Goal: Obtain resource: Download file/media

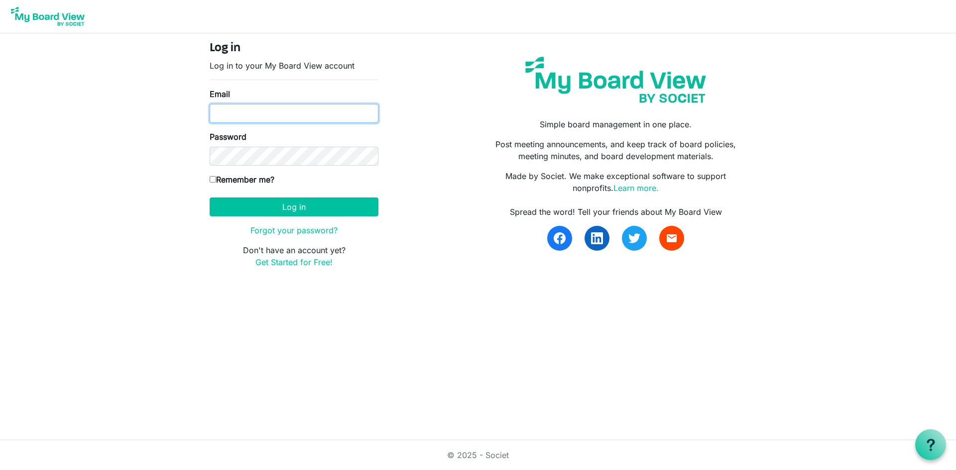
click at [261, 113] on input "Email" at bounding box center [294, 113] width 169 height 19
type input "[EMAIL_ADDRESS][DOMAIN_NAME]"
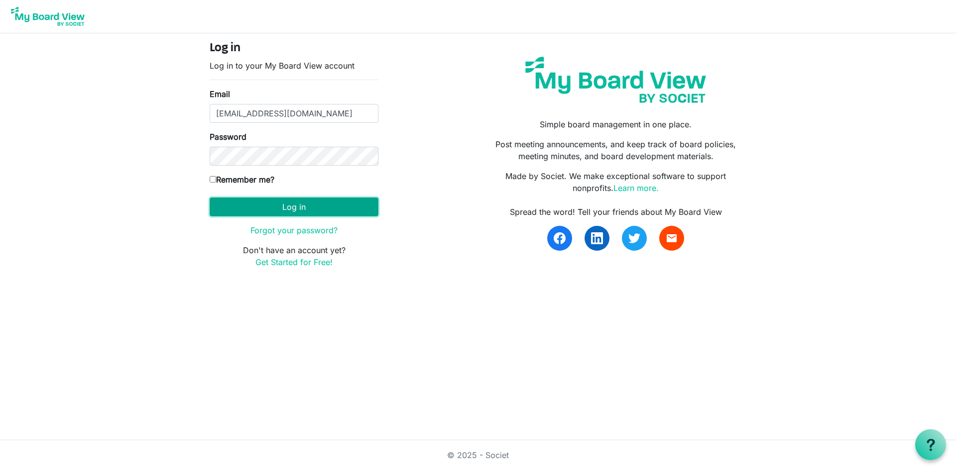
click at [318, 203] on button "Log in" at bounding box center [294, 207] width 169 height 19
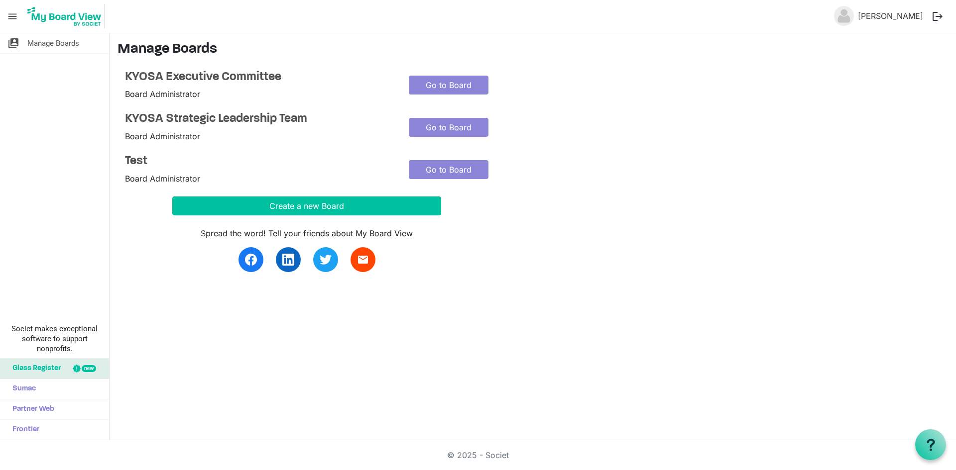
click at [19, 14] on span "menu" at bounding box center [12, 16] width 19 height 19
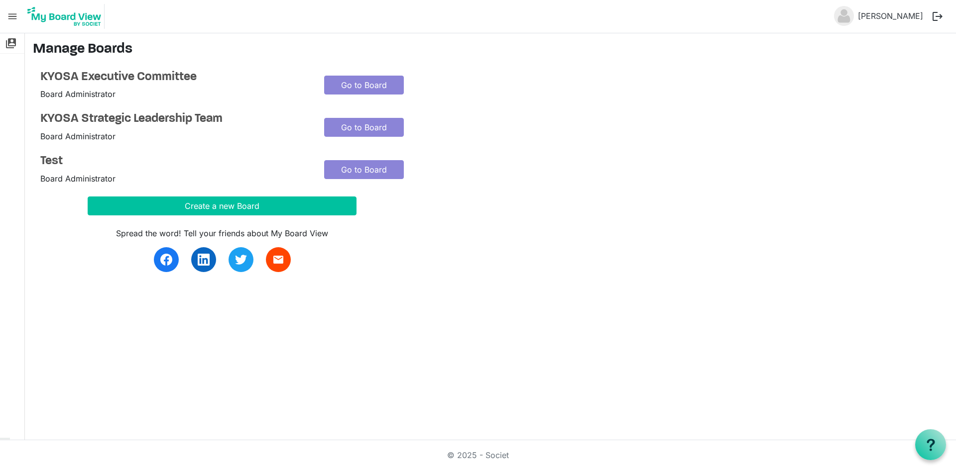
click at [19, 14] on span "menu" at bounding box center [12, 16] width 19 height 19
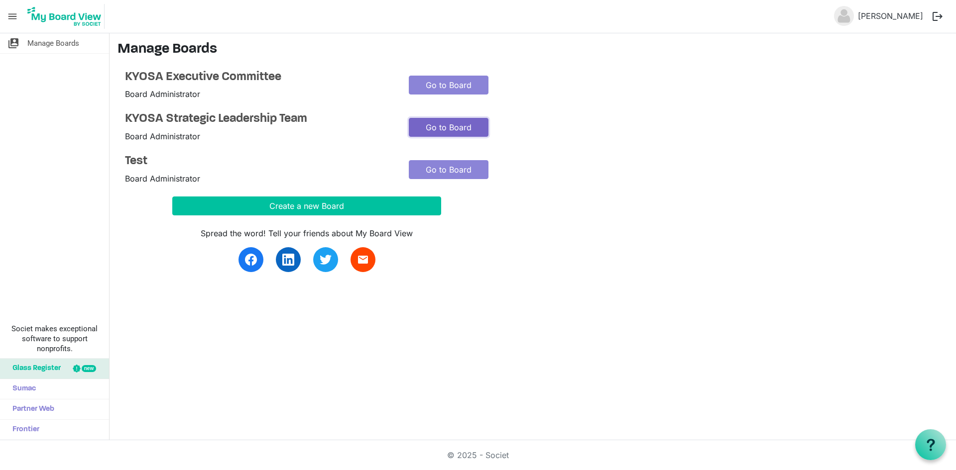
click at [439, 130] on link "Go to Board" at bounding box center [449, 127] width 80 height 19
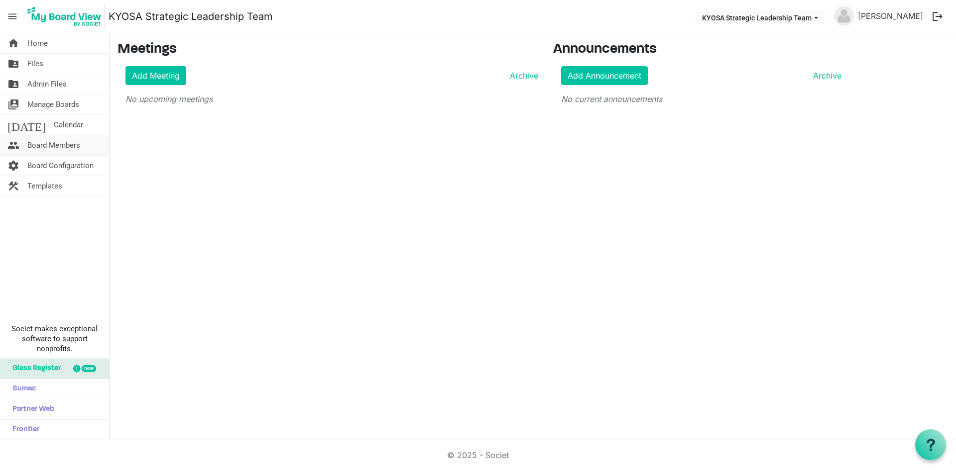
click at [64, 151] on span "Board Members" at bounding box center [53, 145] width 53 height 20
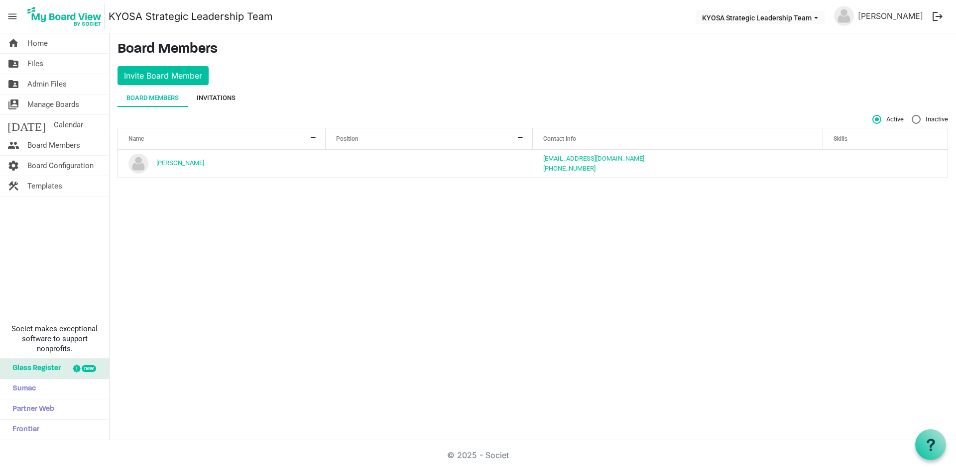
click at [212, 96] on div "Invitations" at bounding box center [216, 98] width 39 height 10
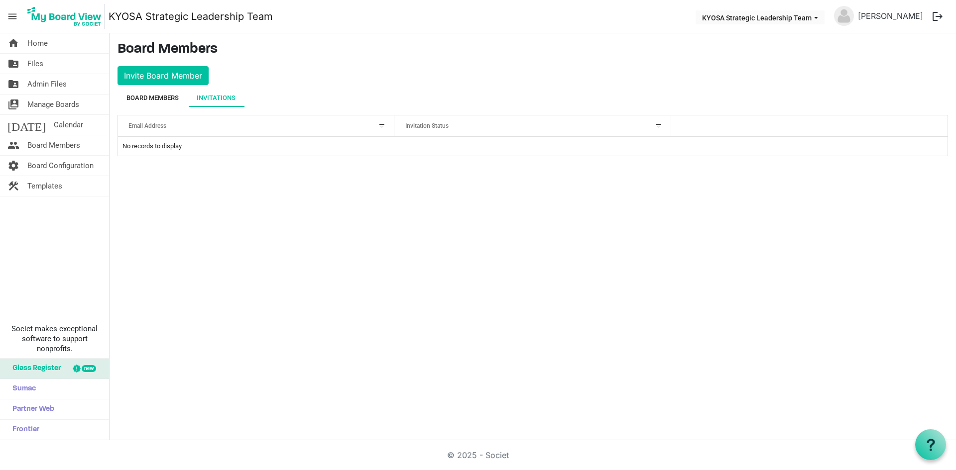
click at [166, 99] on div "Board Members" at bounding box center [152, 98] width 52 height 10
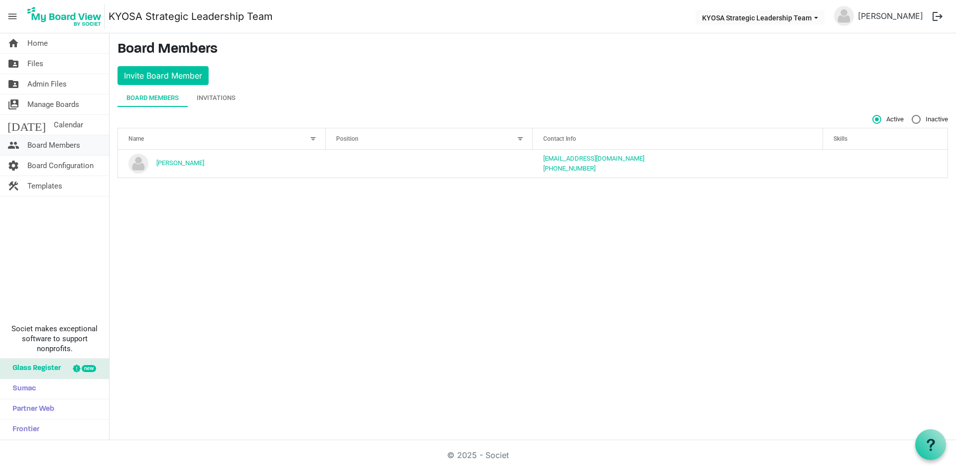
click at [76, 149] on span "Board Members" at bounding box center [53, 145] width 53 height 20
click at [76, 167] on span "Board Configuration" at bounding box center [60, 166] width 66 height 20
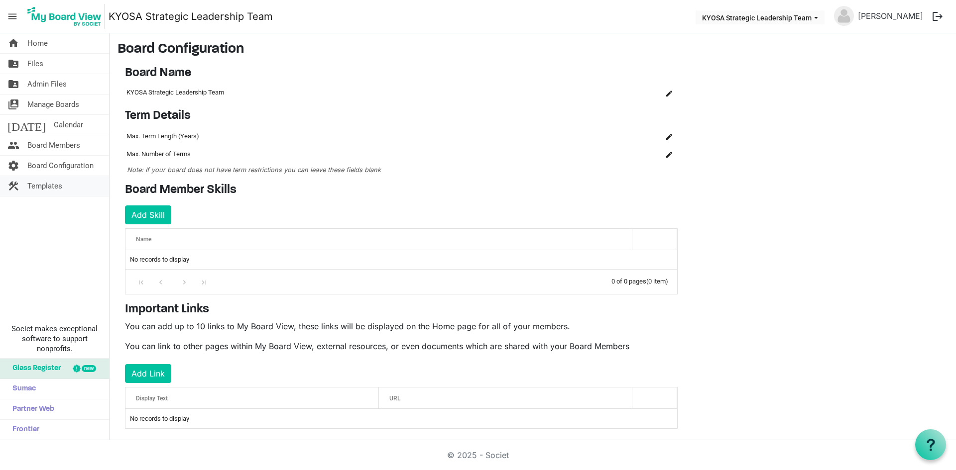
click at [57, 184] on span "Templates" at bounding box center [44, 186] width 35 height 20
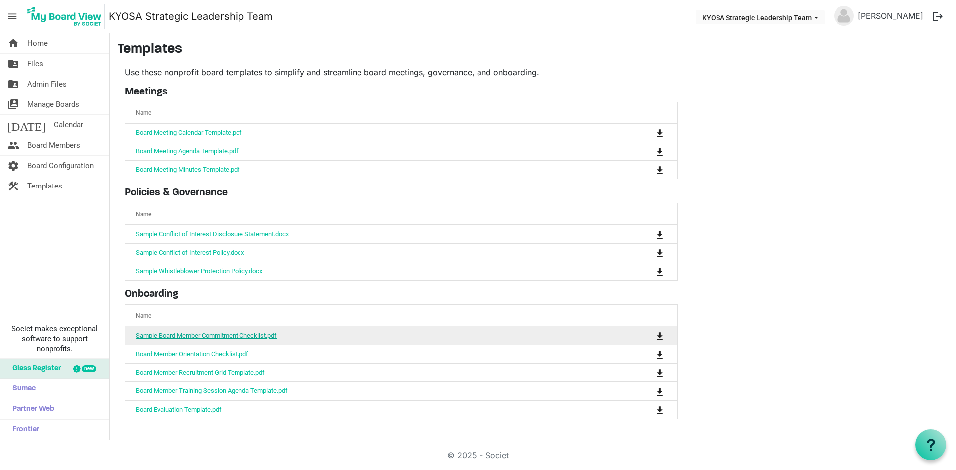
click at [208, 336] on link "Sample Board Member Commitment Checklist.pdf" at bounding box center [206, 335] width 141 height 7
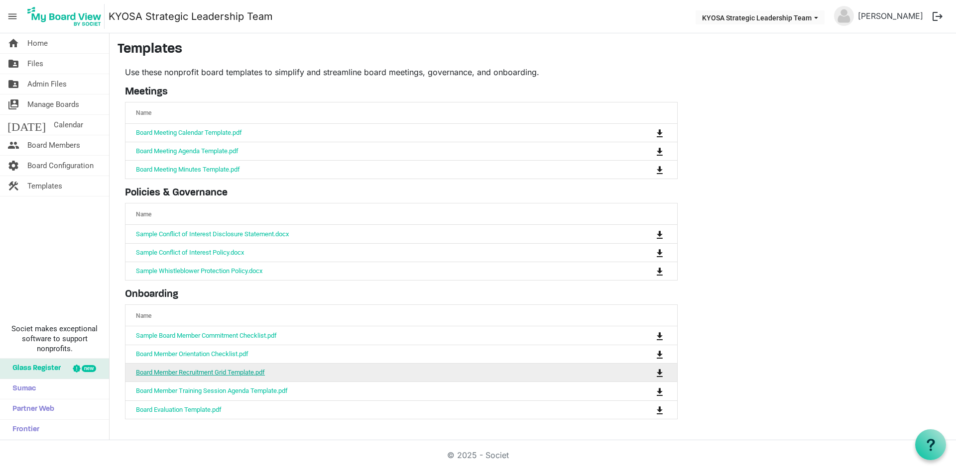
click at [211, 370] on link "Board Member Recruitment Grid Template.pdf" at bounding box center [200, 372] width 129 height 7
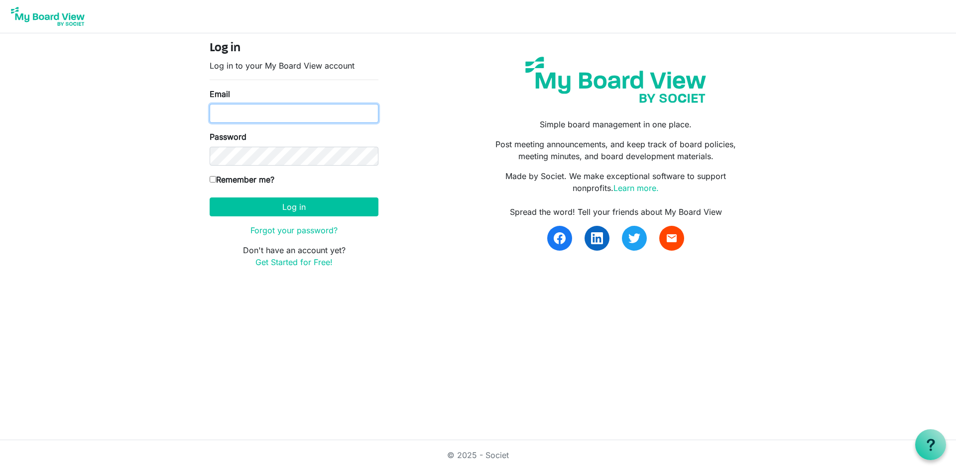
click at [265, 115] on input "Email" at bounding box center [294, 113] width 169 height 19
type input "sbarker@kyoutofschoolalliance.org"
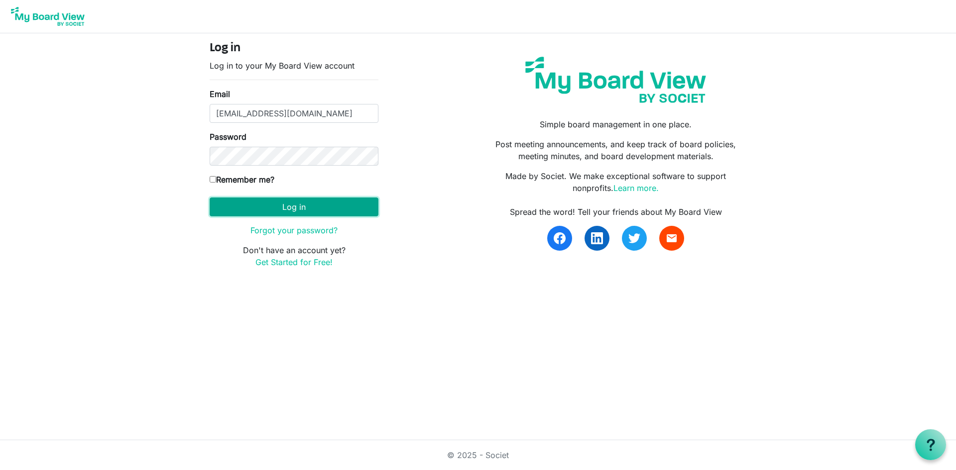
click at [328, 203] on button "Log in" at bounding box center [294, 207] width 169 height 19
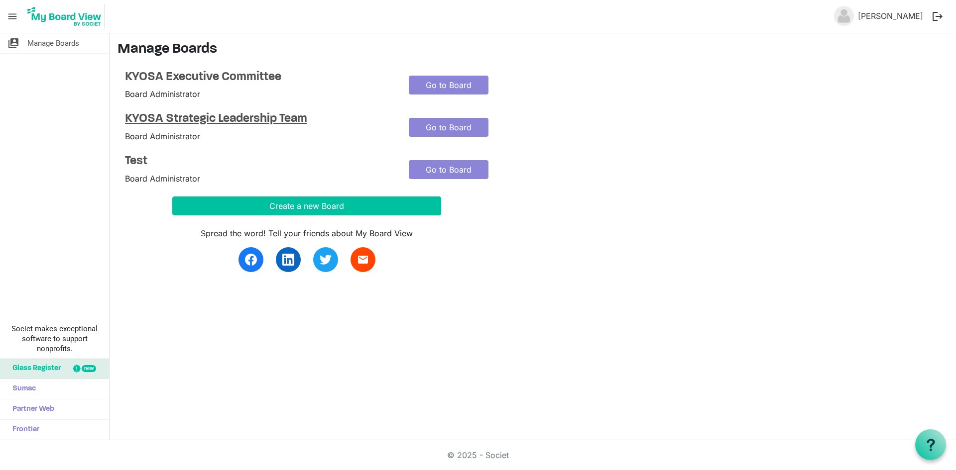
click at [197, 117] on h4 "KYOSA Strategic Leadership Team" at bounding box center [259, 119] width 269 height 14
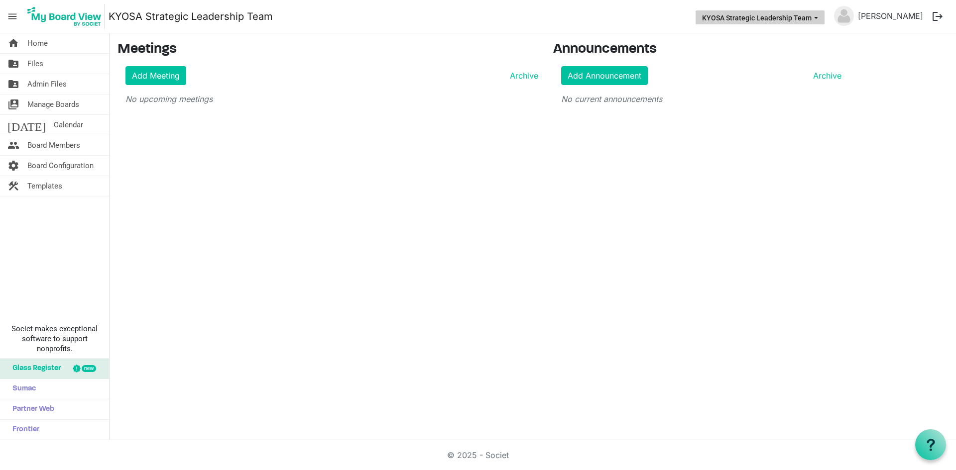
click at [815, 17] on span "KYOSA Strategic Leadership Team dropdownbutton" at bounding box center [815, 18] width 9 height 4
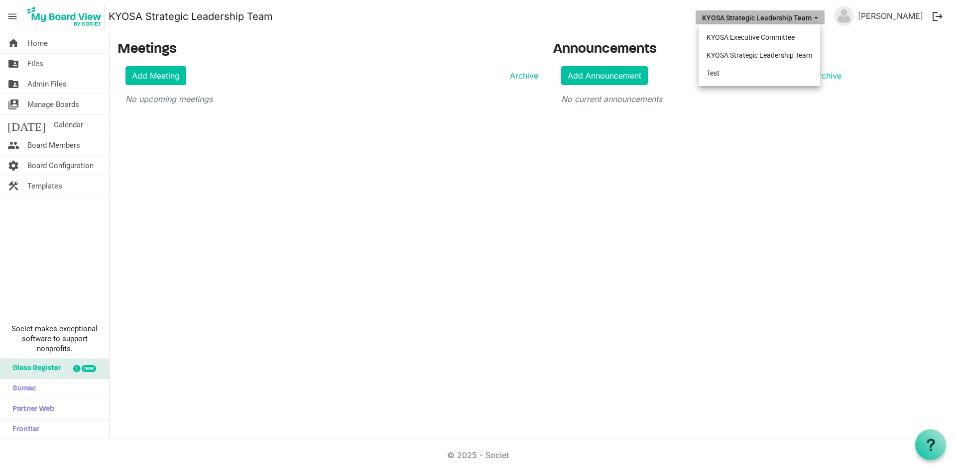
click at [815, 17] on span "KYOSA Strategic Leadership Team dropdownbutton" at bounding box center [815, 18] width 9 height 4
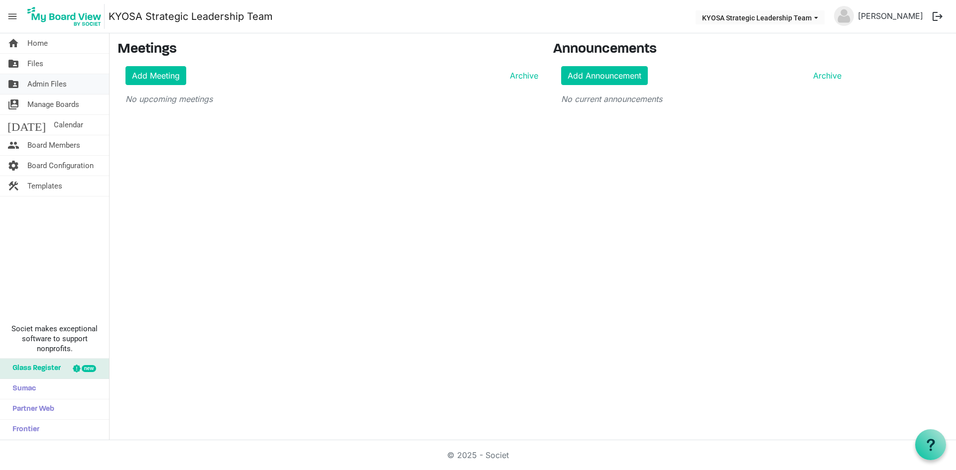
click at [51, 81] on span "Admin Files" at bounding box center [46, 84] width 39 height 20
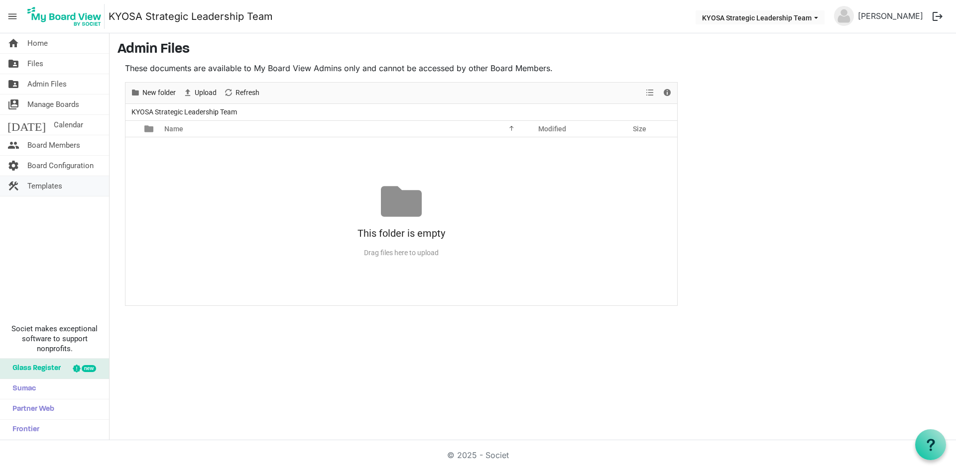
click at [45, 183] on span "Templates" at bounding box center [44, 186] width 35 height 20
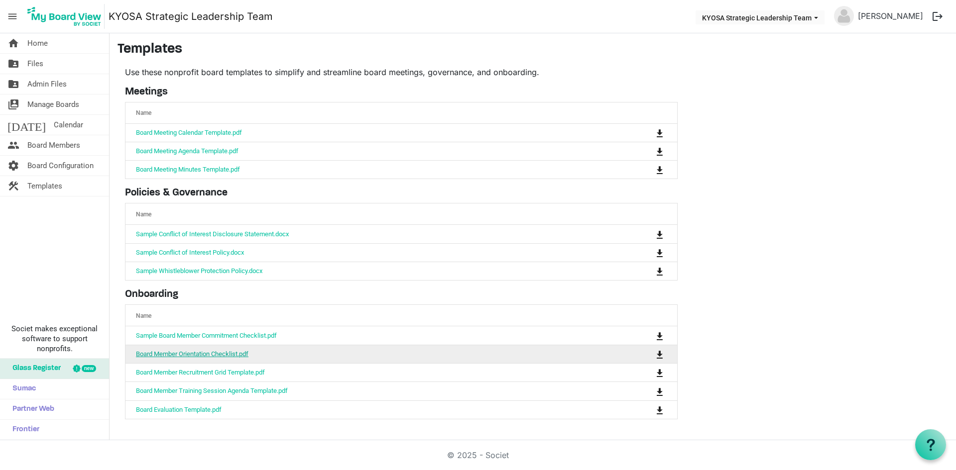
click at [232, 352] on link "Board Member Orientation Checklist.pdf" at bounding box center [192, 353] width 112 height 7
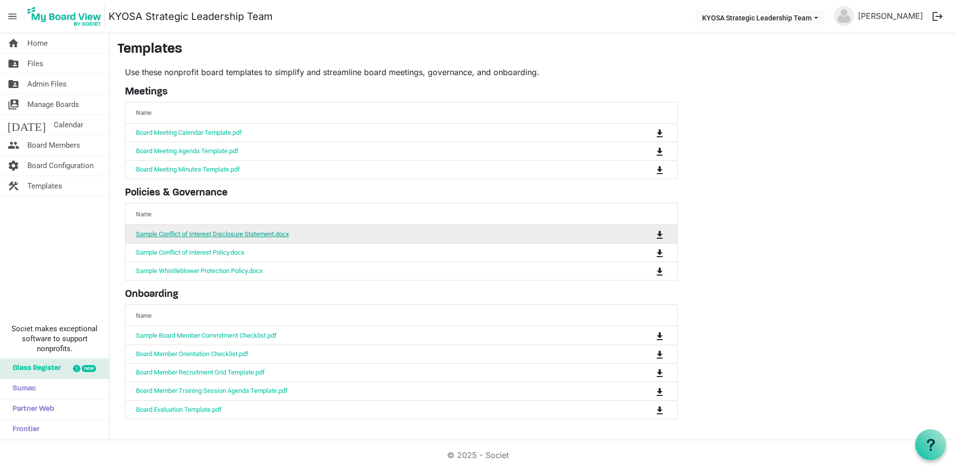
click at [213, 234] on link "Sample Conflict of Interest Disclosure Statement.docx" at bounding box center [212, 233] width 153 height 7
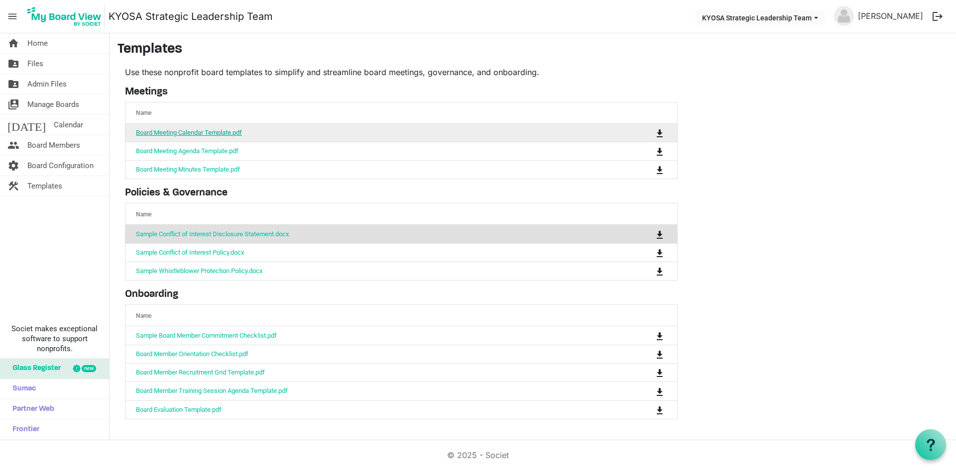
click at [218, 131] on link "Board Meeting Calendar Template.pdf" at bounding box center [189, 132] width 106 height 7
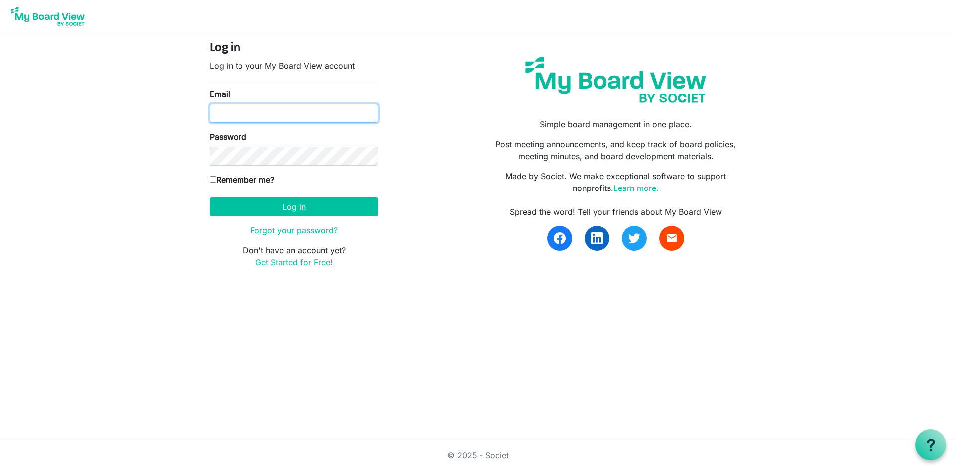
click at [243, 114] on input "Email" at bounding box center [294, 113] width 169 height 19
type input "sbarker@kyoutofschoolalliance.org"
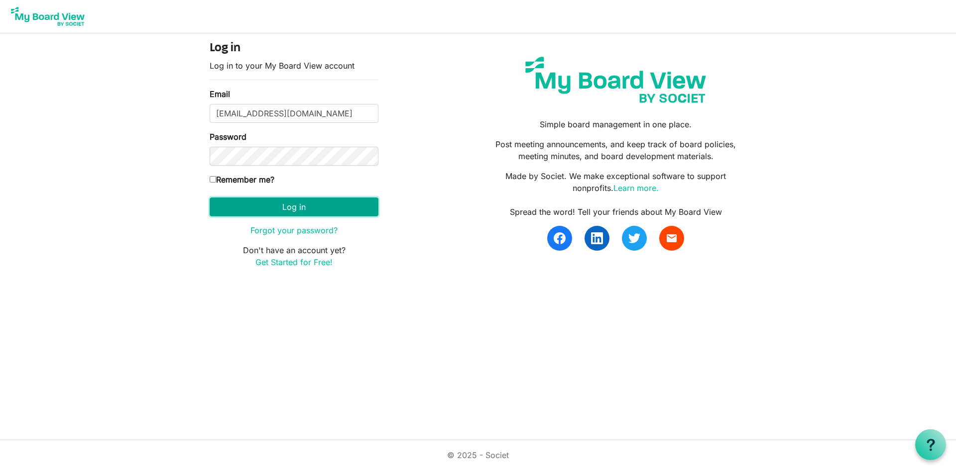
click at [321, 205] on button "Log in" at bounding box center [294, 207] width 169 height 19
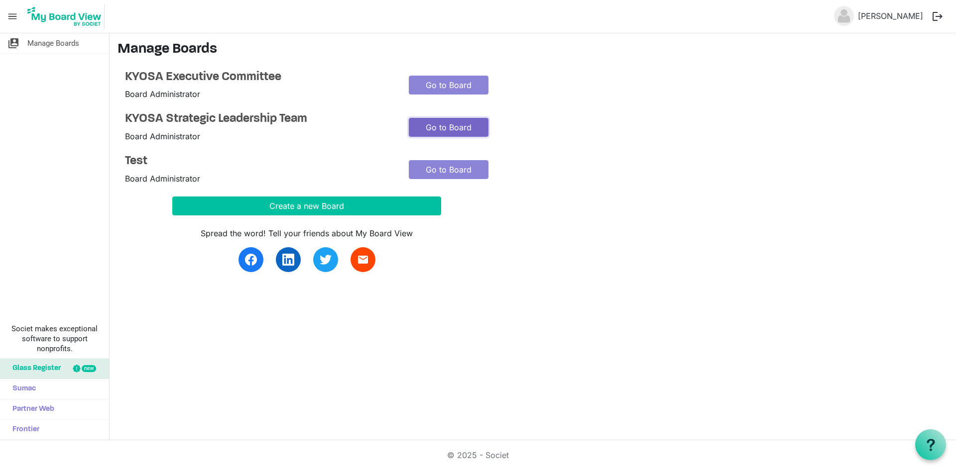
click at [440, 128] on link "Go to Board" at bounding box center [449, 127] width 80 height 19
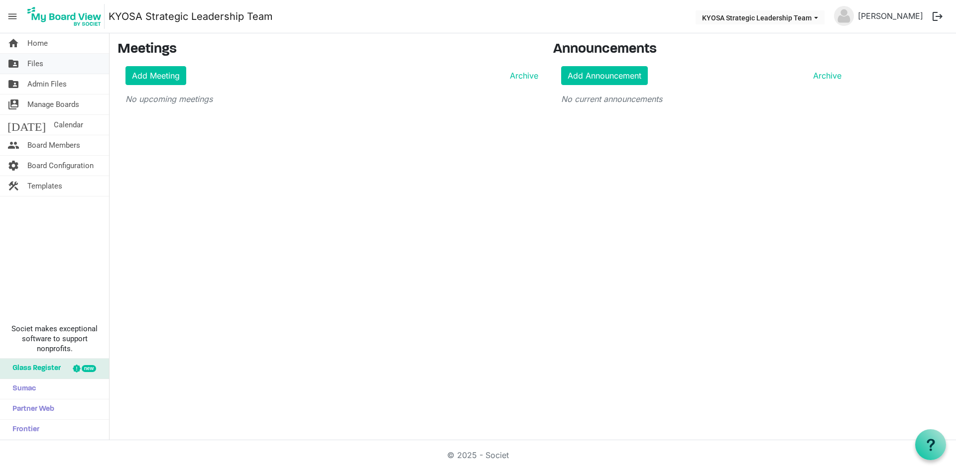
click at [52, 64] on link "folder_shared Files" at bounding box center [54, 64] width 109 height 20
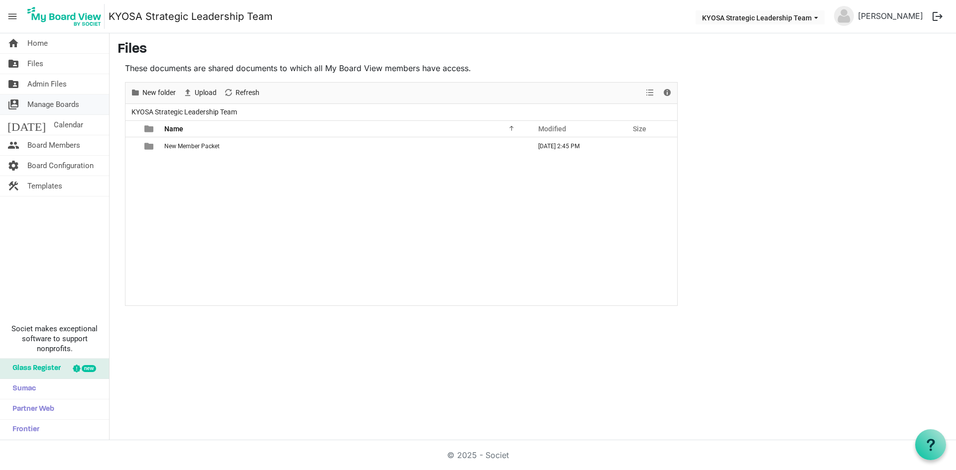
click at [53, 100] on span "Manage Boards" at bounding box center [53, 105] width 52 height 20
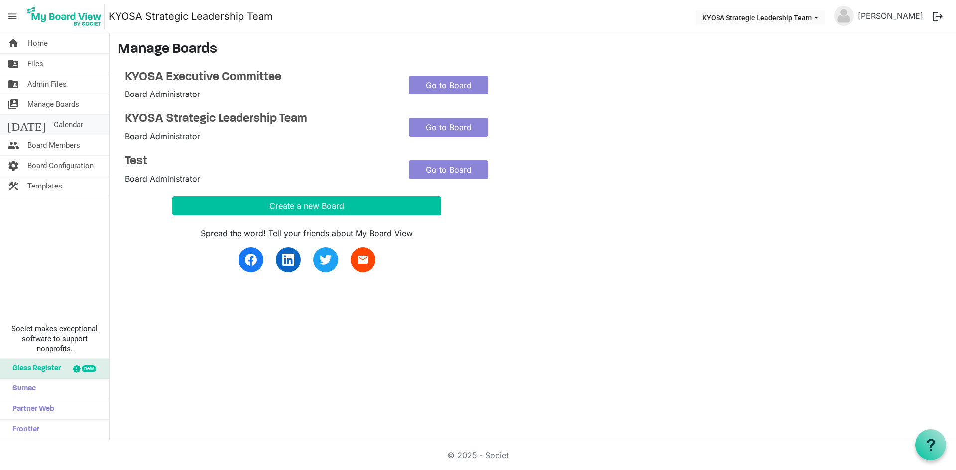
click at [54, 121] on span "Calendar" at bounding box center [68, 125] width 29 height 20
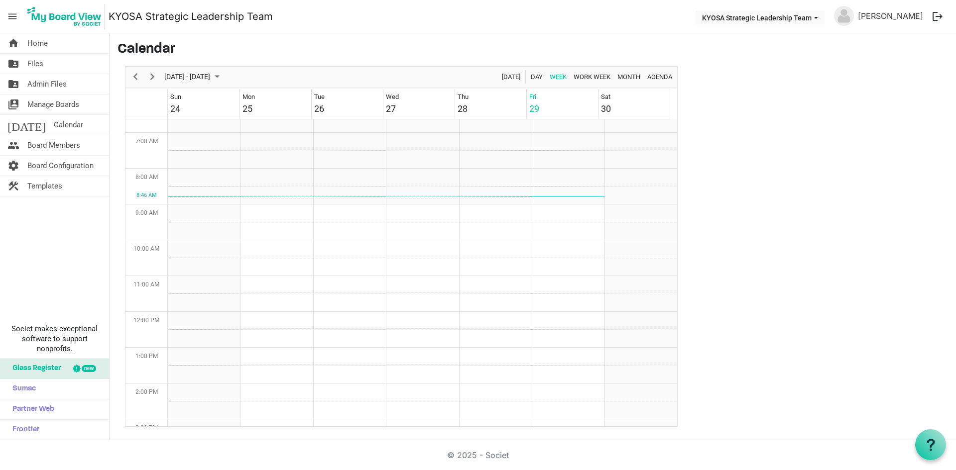
scroll to position [149, 0]
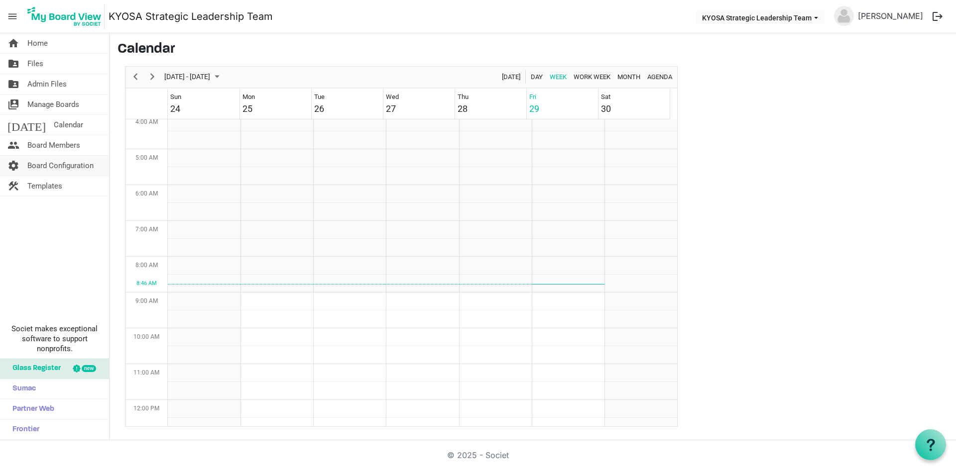
click at [40, 160] on span "Board Configuration" at bounding box center [60, 166] width 66 height 20
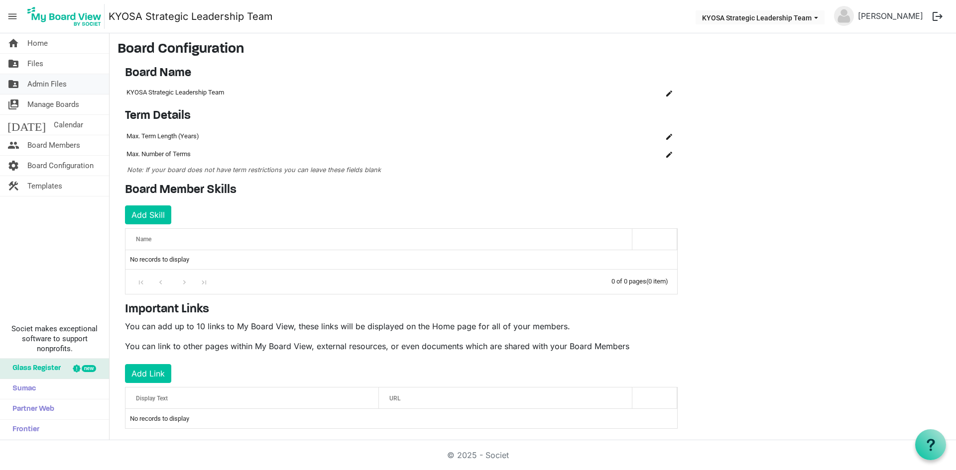
click at [56, 84] on span "Admin Files" at bounding box center [46, 84] width 39 height 20
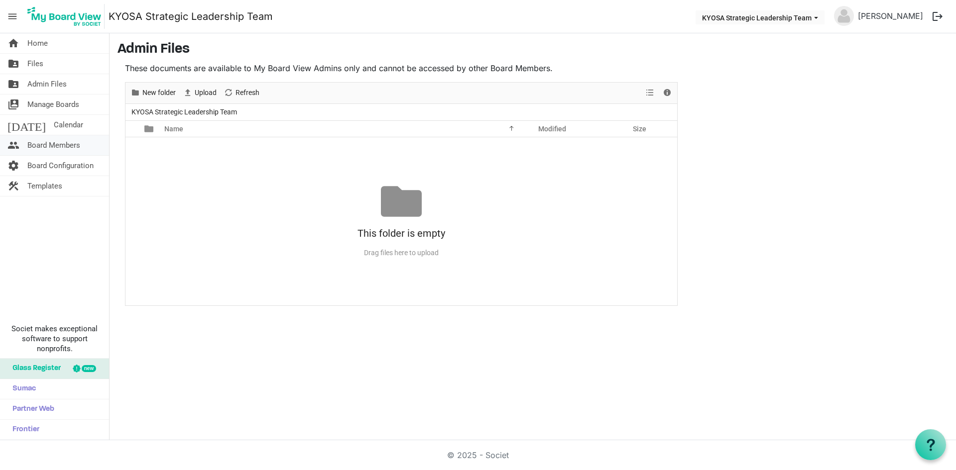
click at [44, 141] on span "Board Members" at bounding box center [53, 145] width 53 height 20
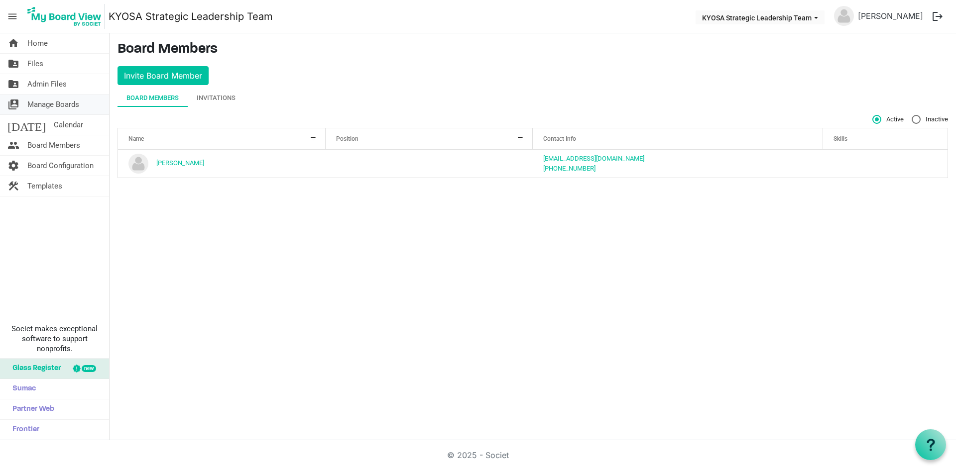
click at [58, 99] on span "Manage Boards" at bounding box center [53, 105] width 52 height 20
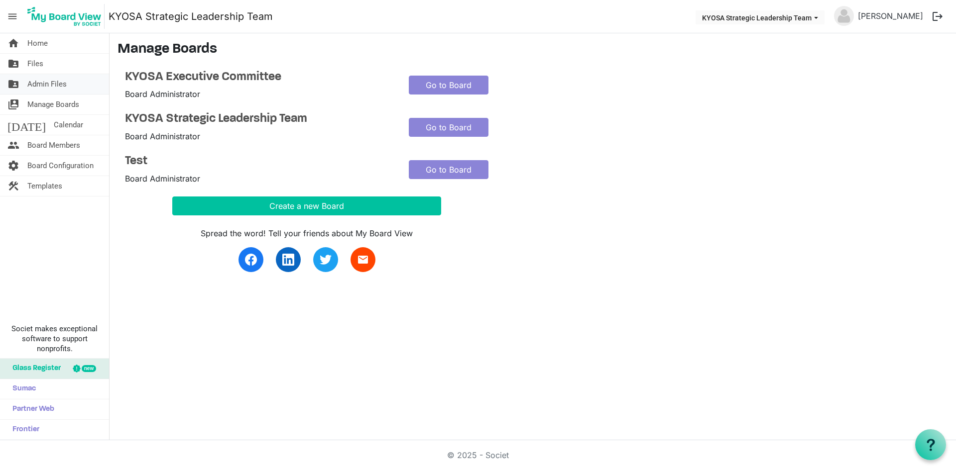
click at [56, 84] on span "Admin Files" at bounding box center [46, 84] width 39 height 20
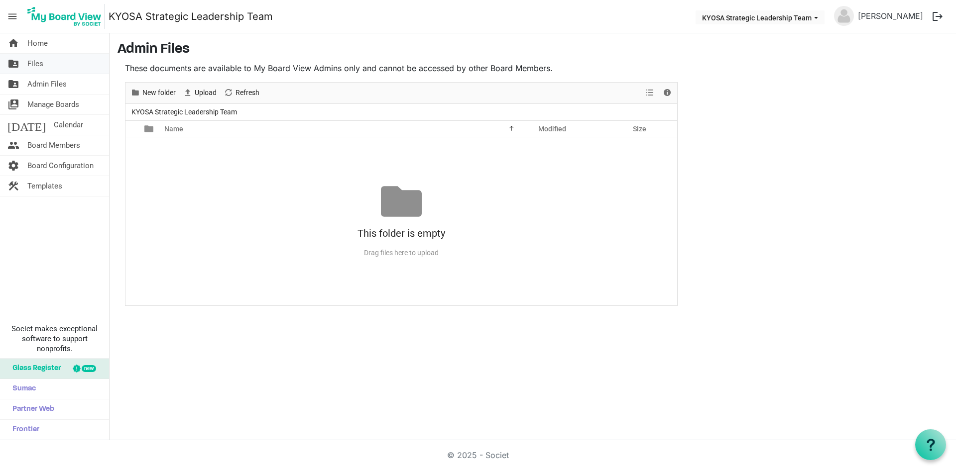
click at [52, 69] on link "folder_shared Files" at bounding box center [54, 64] width 109 height 20
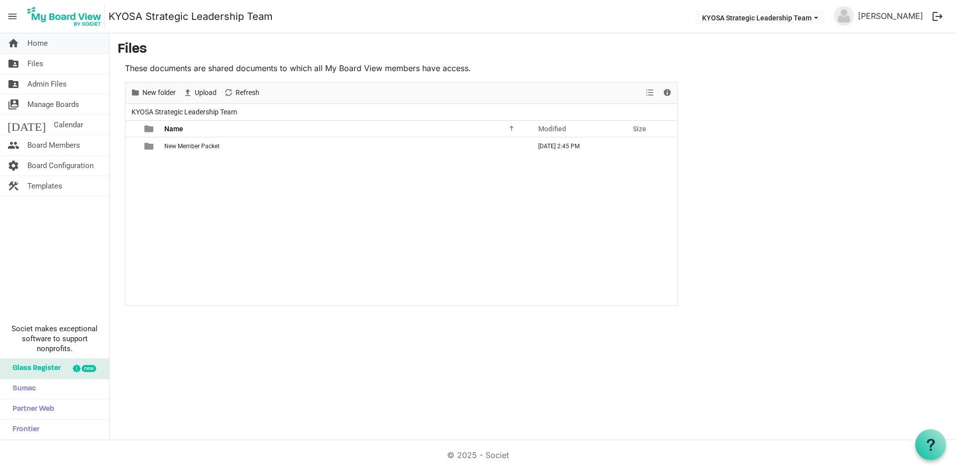
click at [47, 47] on span "Home" at bounding box center [37, 43] width 20 height 20
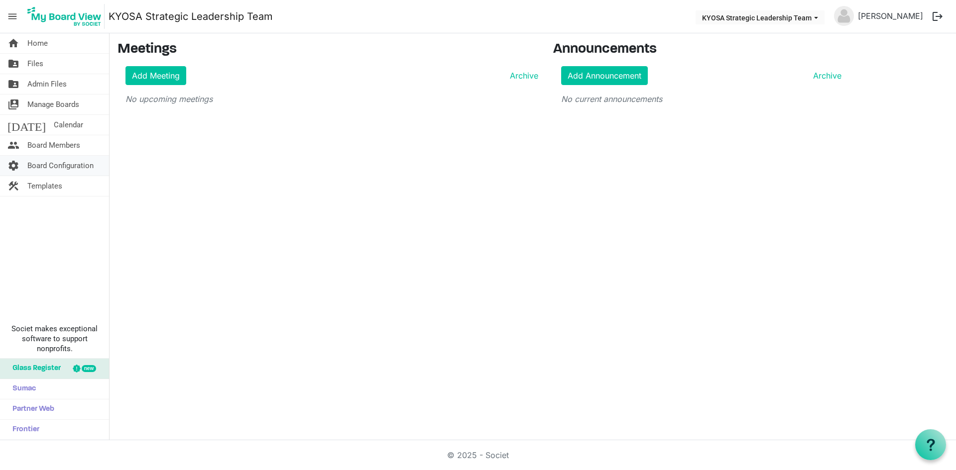
click at [43, 165] on span "Board Configuration" at bounding box center [60, 166] width 66 height 20
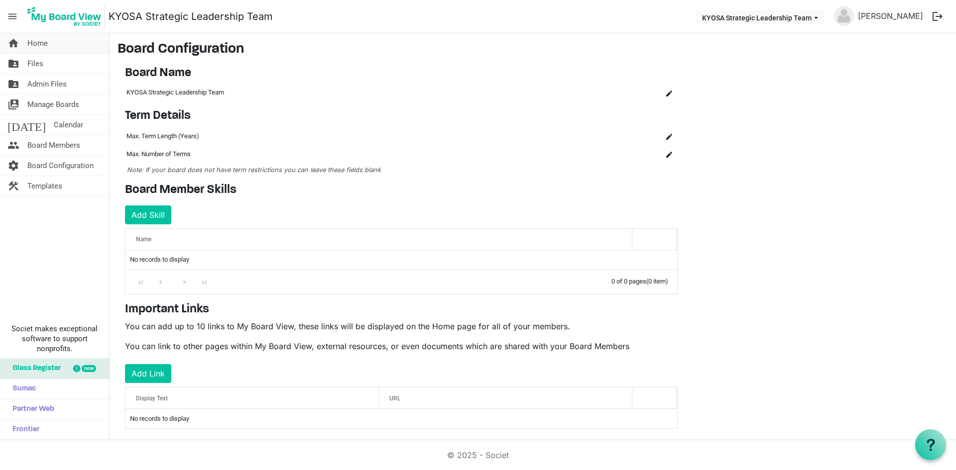
click at [38, 48] on span "Home" at bounding box center [37, 43] width 20 height 20
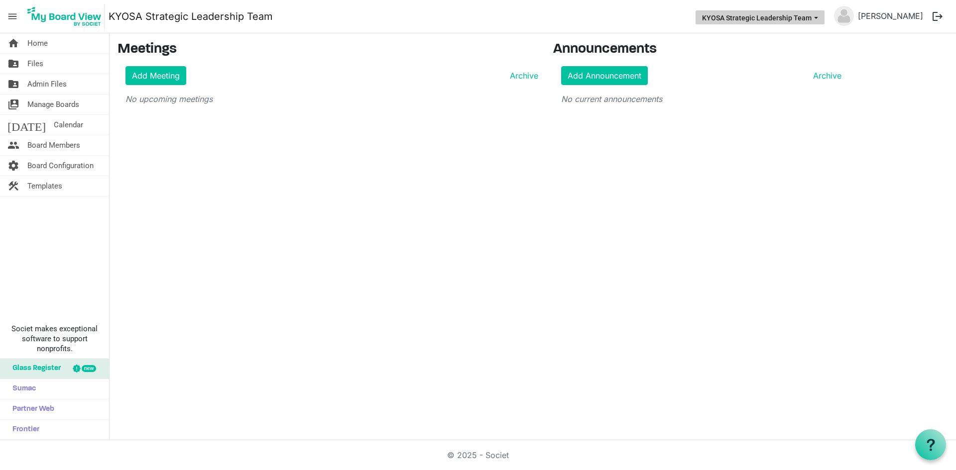
click at [815, 20] on button "KYOSA Strategic Leadership Team" at bounding box center [759, 17] width 129 height 14
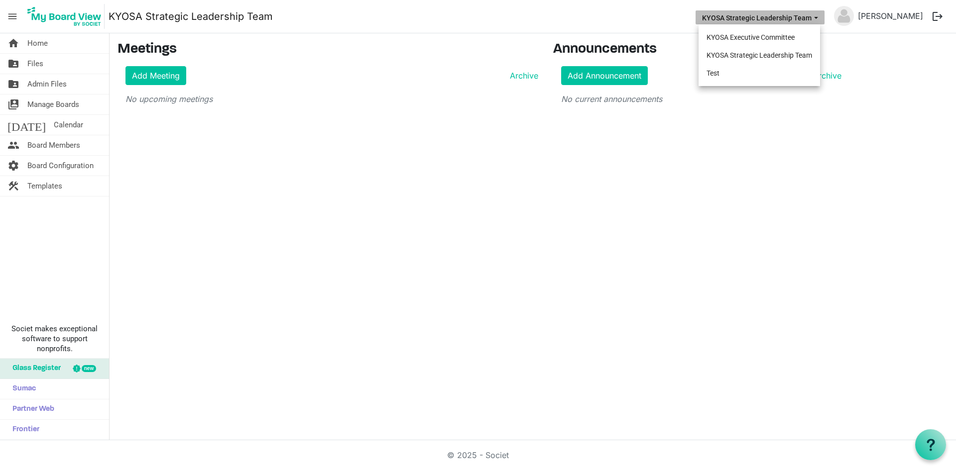
click at [815, 20] on button "KYOSA Strategic Leadership Team" at bounding box center [759, 17] width 129 height 14
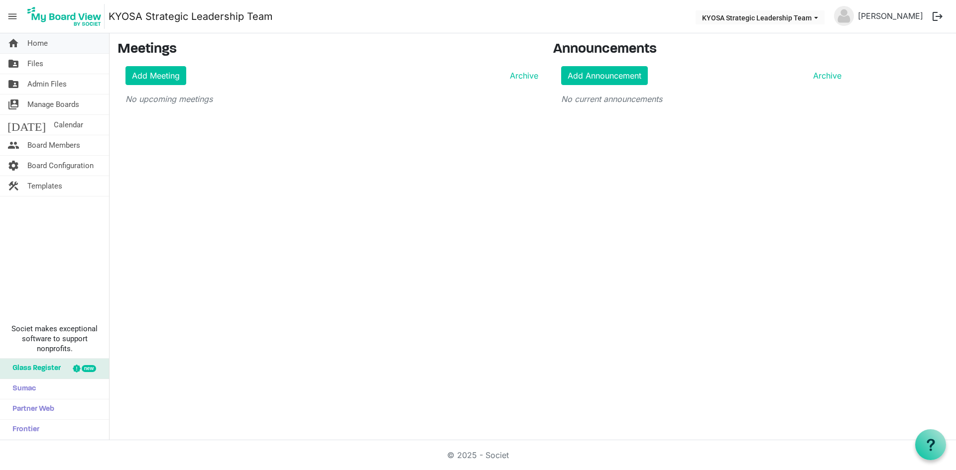
click at [48, 47] on link "home Home" at bounding box center [54, 43] width 109 height 20
click at [38, 43] on span "Home" at bounding box center [37, 43] width 20 height 20
click at [35, 18] on img at bounding box center [64, 16] width 80 height 25
click at [30, 173] on span "Board Configuration" at bounding box center [60, 166] width 66 height 20
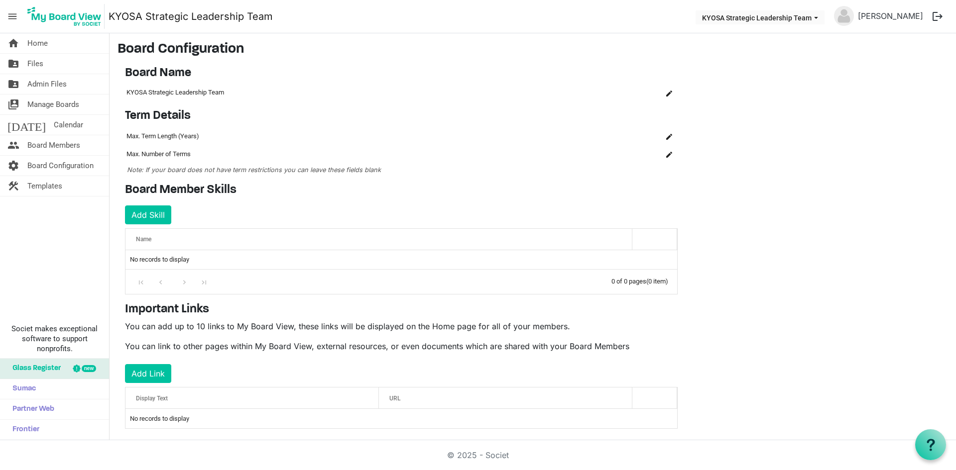
click at [12, 12] on span "menu" at bounding box center [12, 16] width 19 height 19
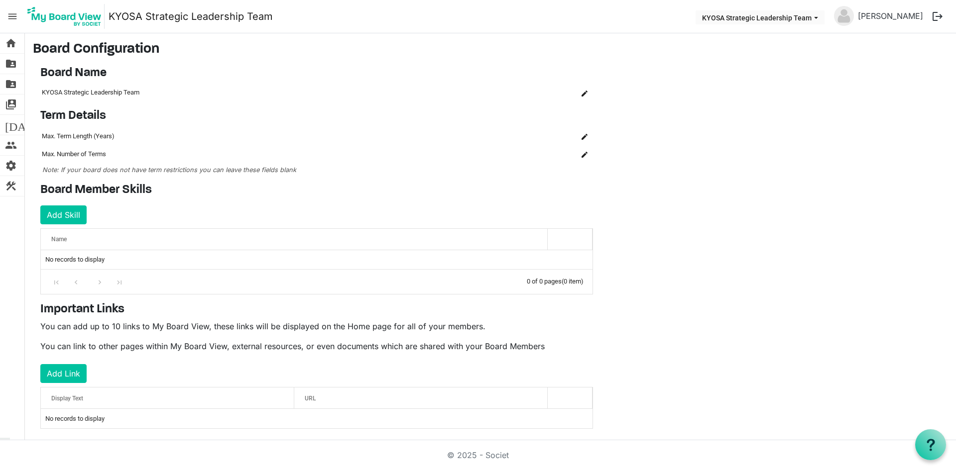
click at [12, 12] on span "menu" at bounding box center [12, 16] width 19 height 19
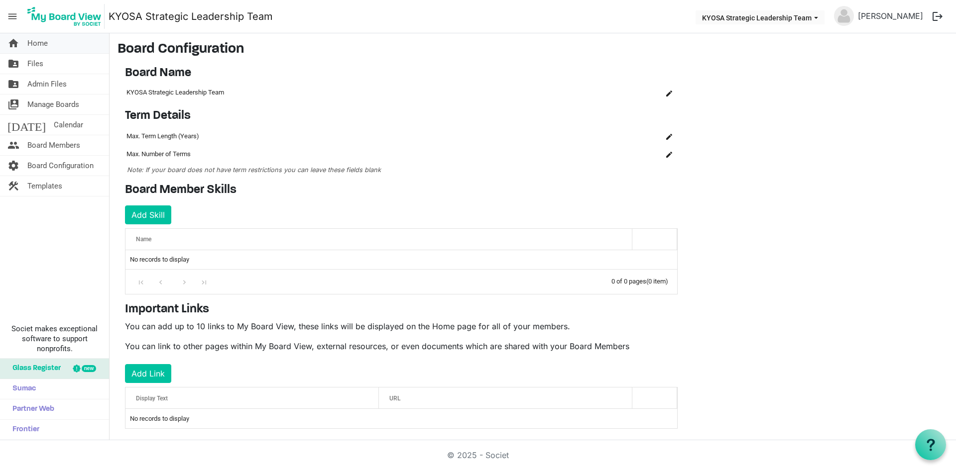
click at [31, 43] on span "Home" at bounding box center [37, 43] width 20 height 20
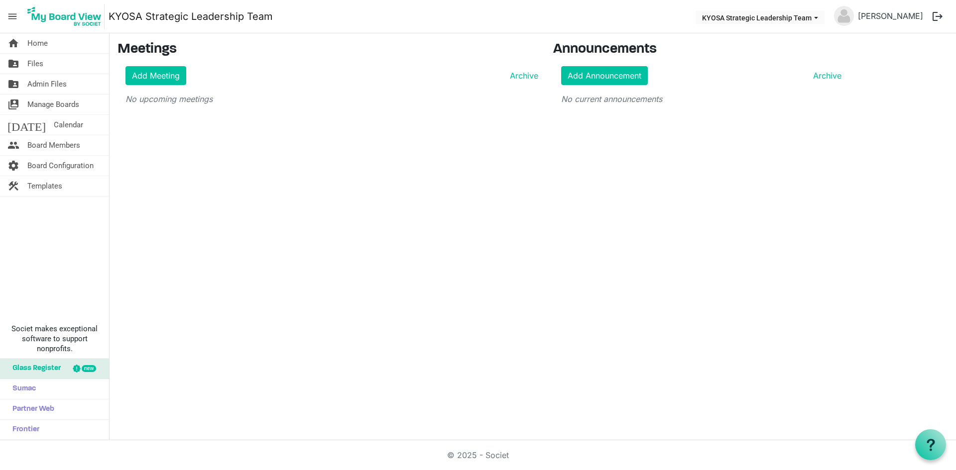
click at [55, 20] on img at bounding box center [64, 16] width 80 height 25
click at [814, 22] on button "KYOSA Strategic Leadership Team" at bounding box center [759, 17] width 129 height 14
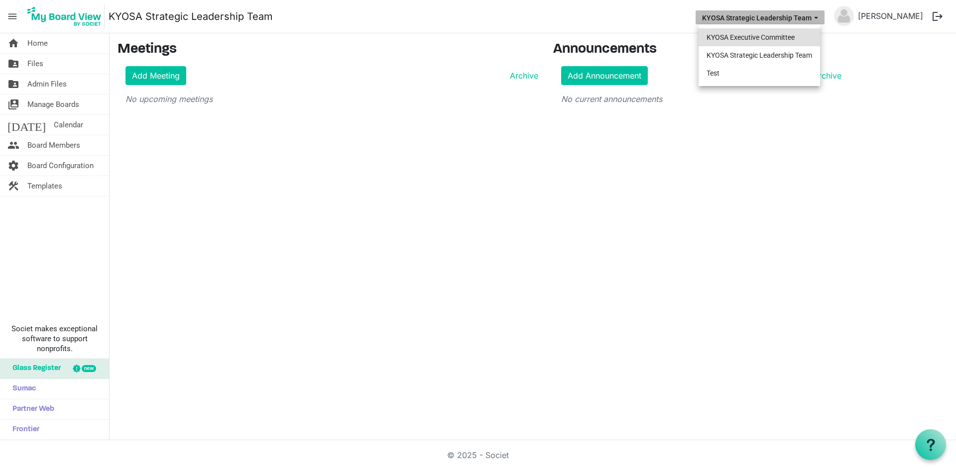
click at [762, 37] on li "KYOSA Executive Committee" at bounding box center [758, 37] width 121 height 18
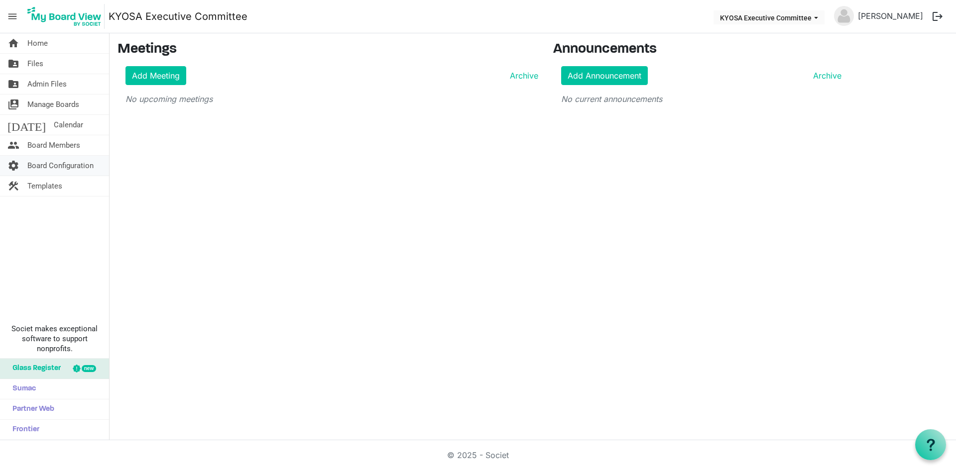
click at [58, 166] on span "Board Configuration" at bounding box center [60, 166] width 66 height 20
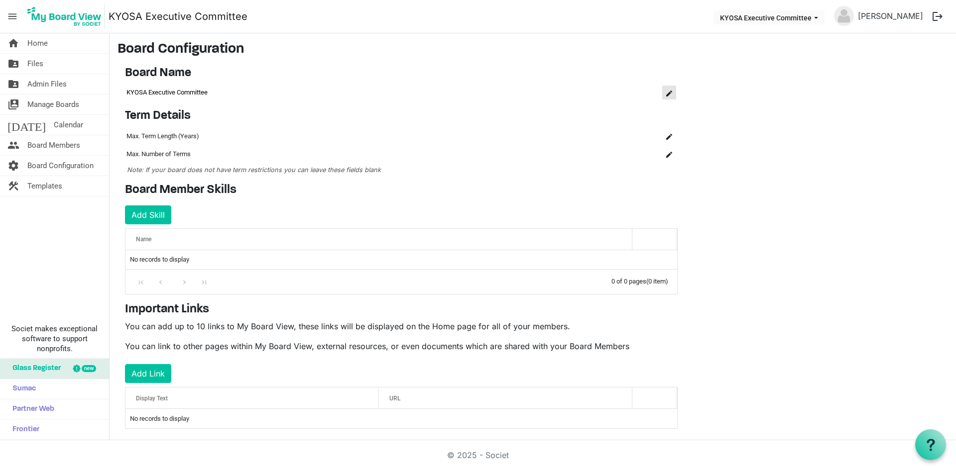
click at [669, 96] on span "is Command column column header" at bounding box center [669, 94] width 6 height 6
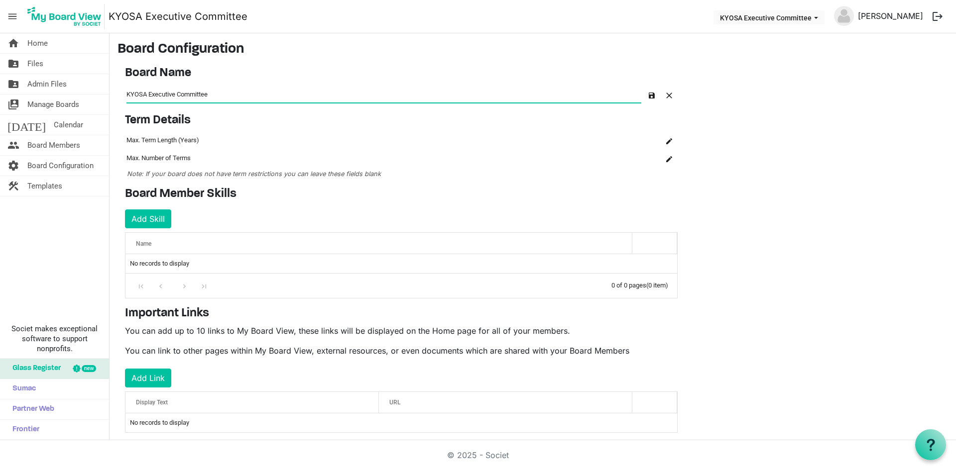
click at [898, 14] on link "[PERSON_NAME]" at bounding box center [890, 16] width 73 height 20
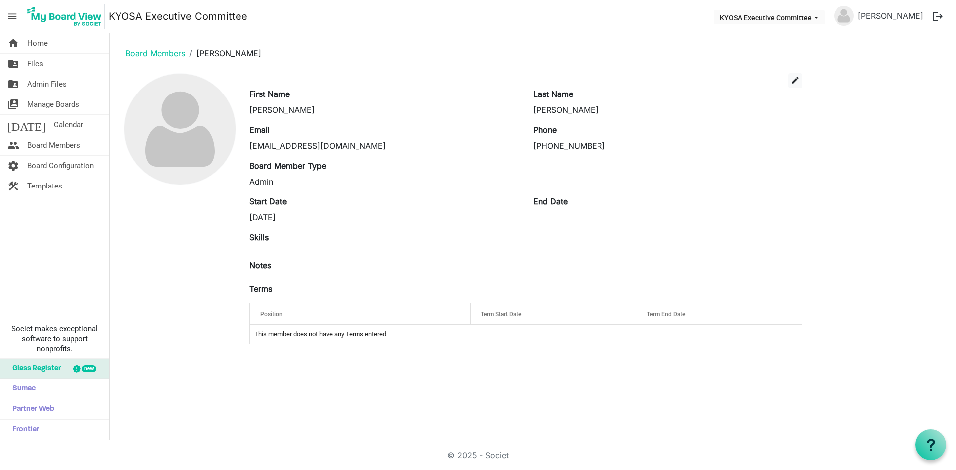
click at [267, 218] on div "9/27/2024" at bounding box center [383, 218] width 269 height 12
click at [302, 215] on div "9/27/2024" at bounding box center [383, 218] width 269 height 12
click at [796, 81] on span "edit" at bounding box center [794, 80] width 9 height 9
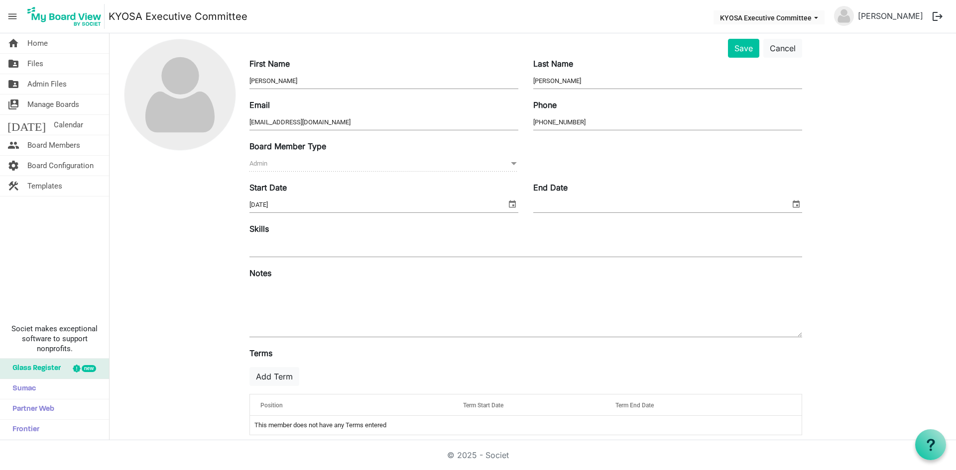
scroll to position [45, 0]
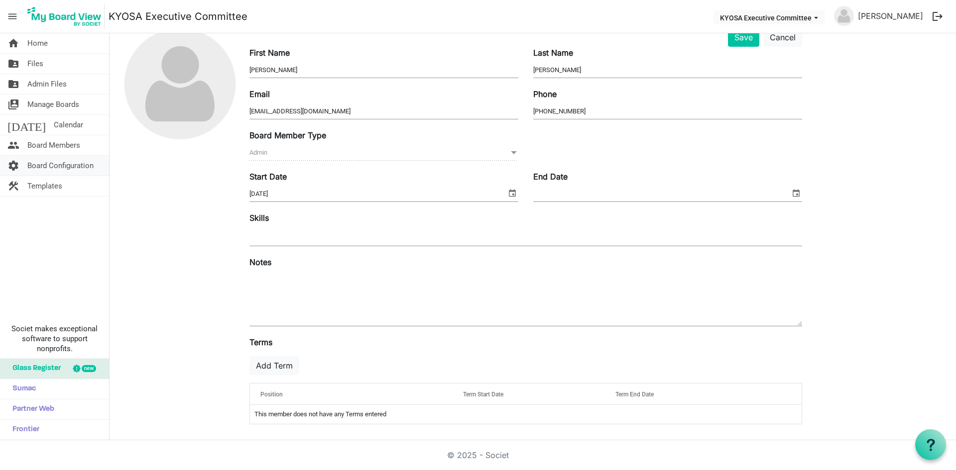
click at [31, 163] on span "Board Configuration" at bounding box center [60, 166] width 66 height 20
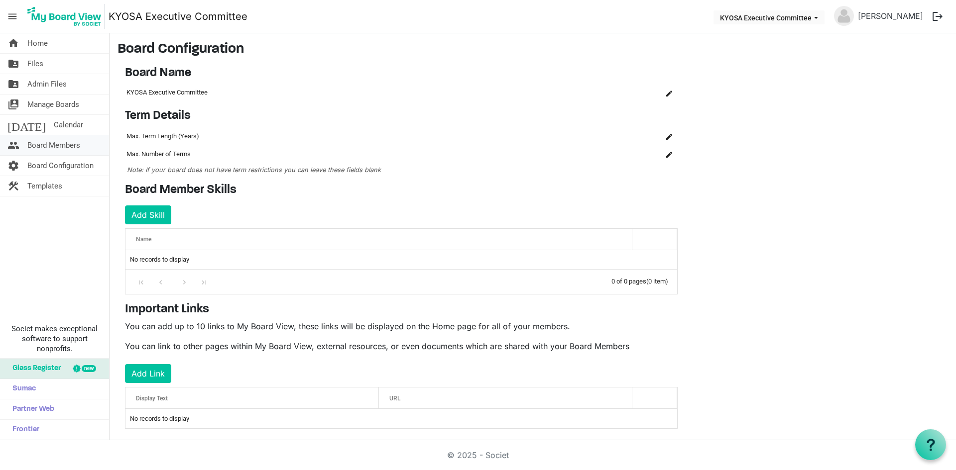
click at [41, 149] on span "Board Members" at bounding box center [53, 145] width 53 height 20
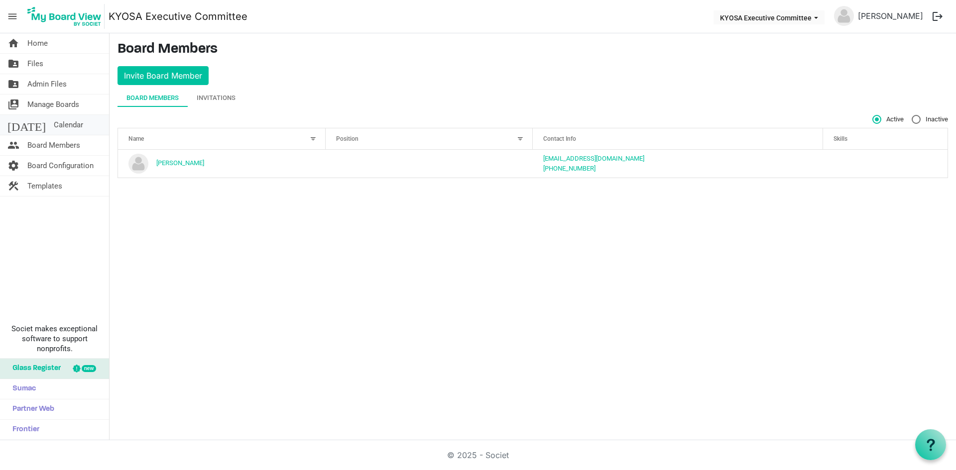
click at [54, 128] on span "Calendar" at bounding box center [68, 125] width 29 height 20
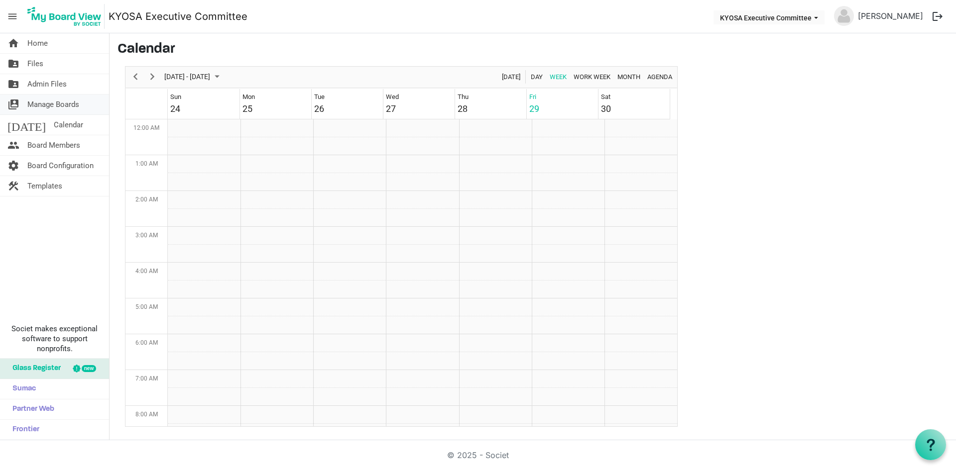
scroll to position [323, 0]
click at [49, 106] on span "Manage Boards" at bounding box center [53, 105] width 52 height 20
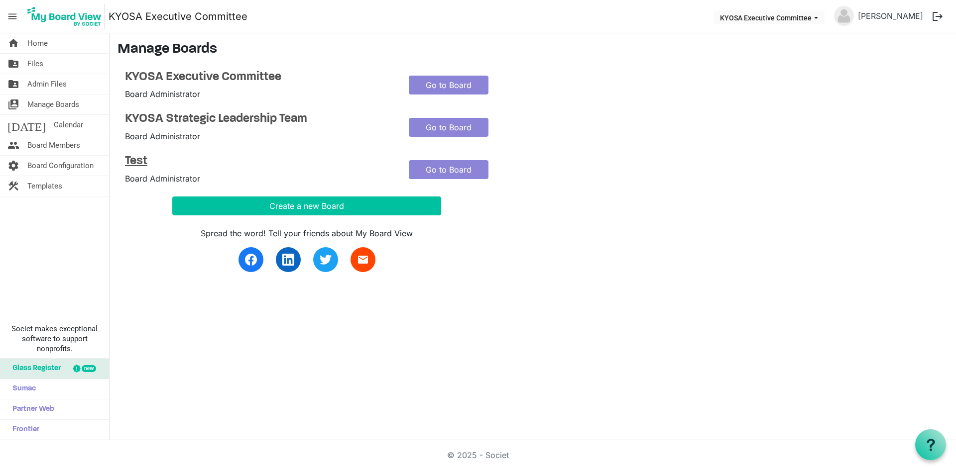
drag, startPoint x: 131, startPoint y: 164, endPoint x: 252, endPoint y: 155, distance: 121.3
click at [252, 155] on h4 "Test" at bounding box center [259, 161] width 269 height 14
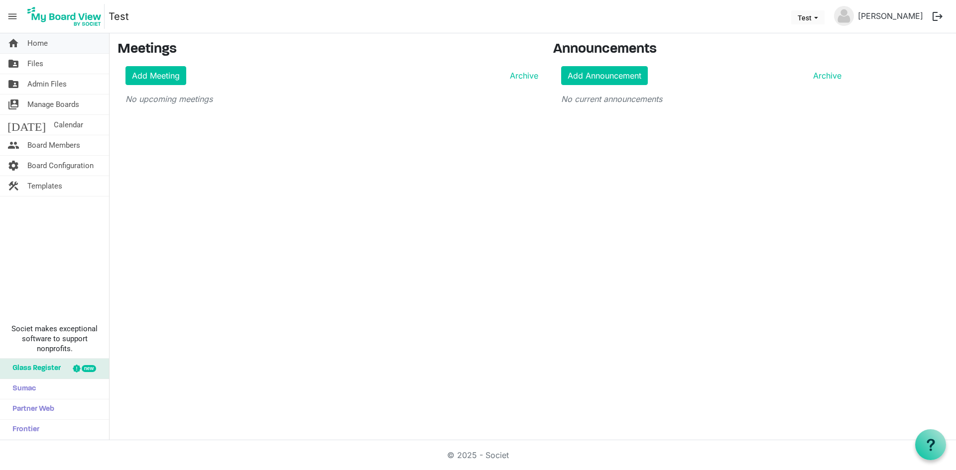
click at [47, 41] on span "Home" at bounding box center [37, 43] width 20 height 20
click at [932, 446] on icon at bounding box center [930, 445] width 12 height 12
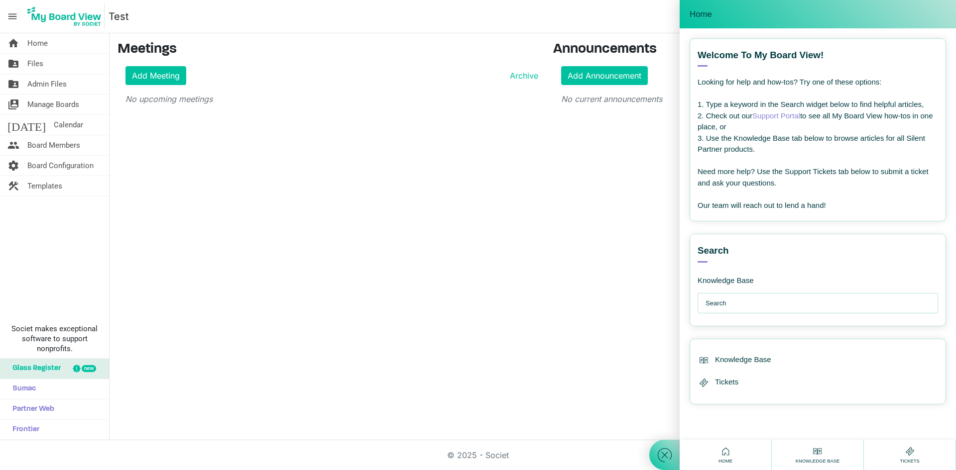
click at [759, 298] on input "text" at bounding box center [819, 304] width 229 height 20
click at [61, 104] on span "Manage Boards" at bounding box center [53, 105] width 52 height 20
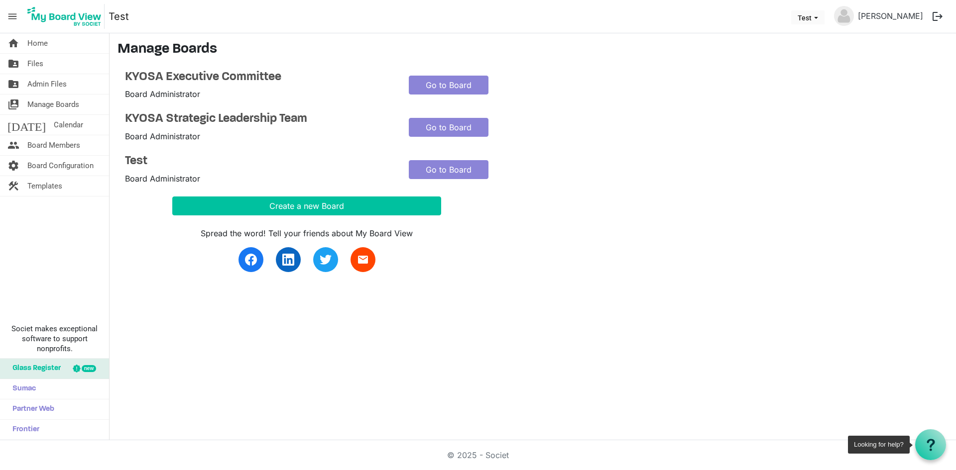
click at [931, 444] on use at bounding box center [930, 445] width 8 height 12
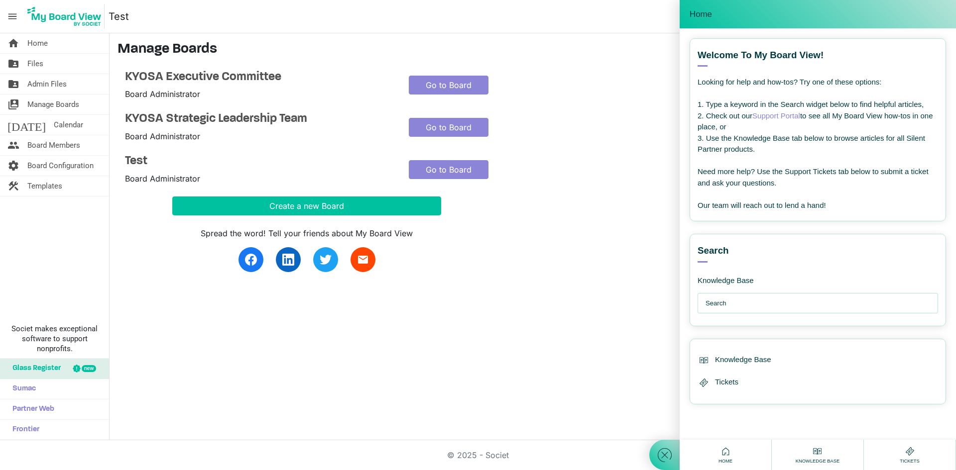
click at [726, 303] on input "text" at bounding box center [819, 304] width 229 height 20
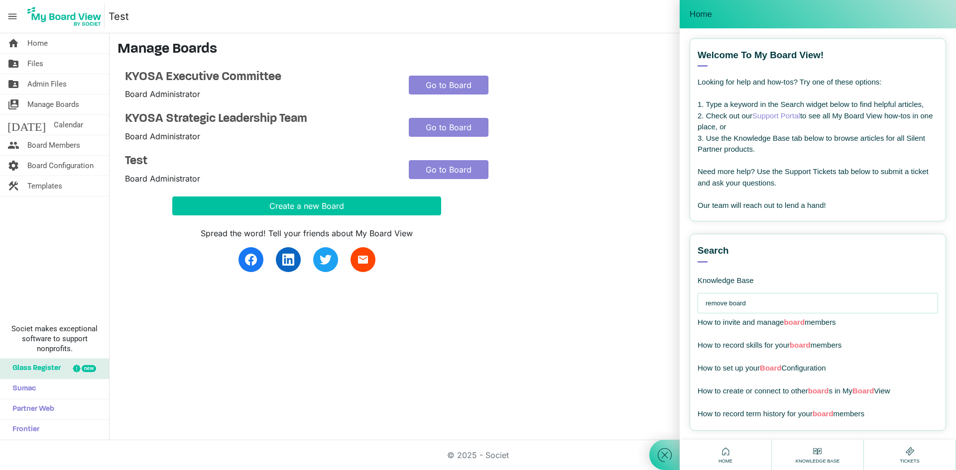
drag, startPoint x: 754, startPoint y: 303, endPoint x: 682, endPoint y: 302, distance: 71.7
click at [682, 302] on div "Welcome to My Board View! View all articles Looking for help and how-tos? Try o…" at bounding box center [817, 234] width 276 height 412
type input "delete board"
click at [816, 390] on span "board" at bounding box center [818, 391] width 21 height 8
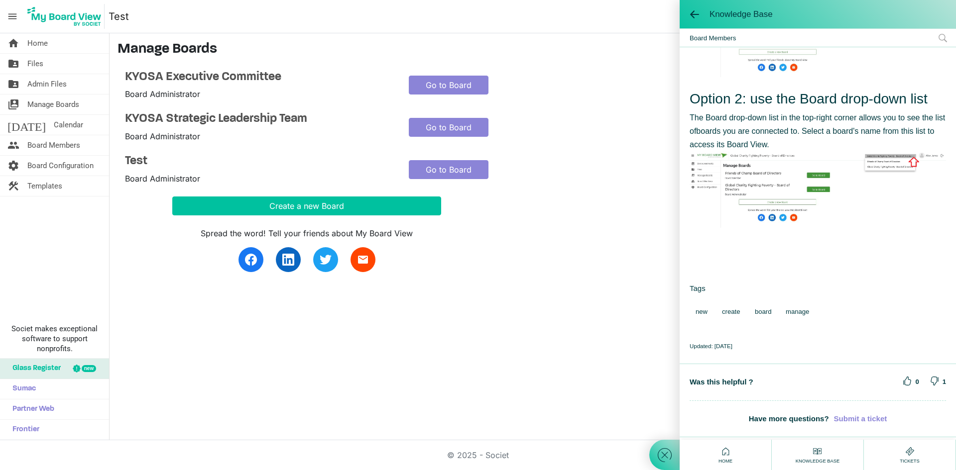
scroll to position [557, 0]
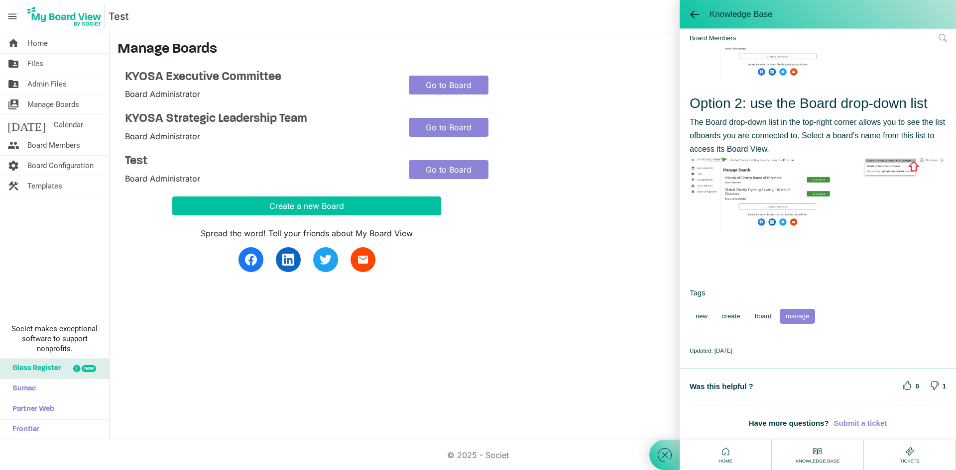
click at [810, 309] on span "manage" at bounding box center [796, 316] width 35 height 15
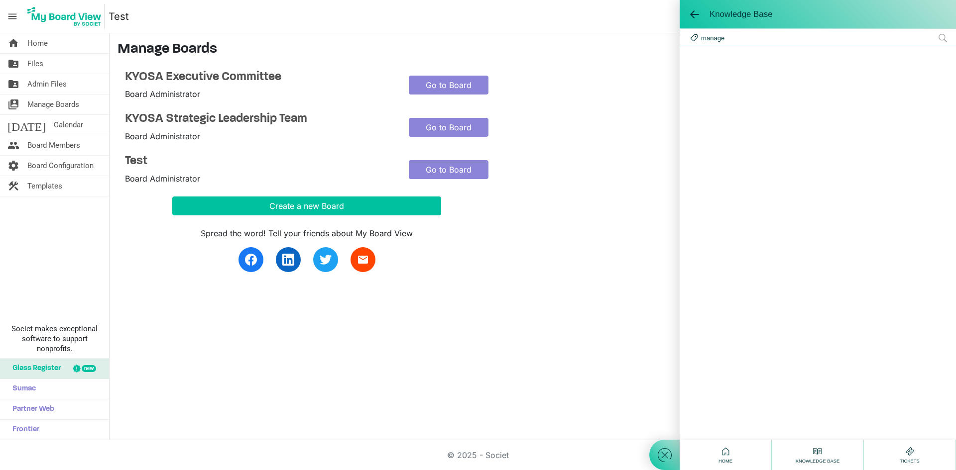
scroll to position [0, 0]
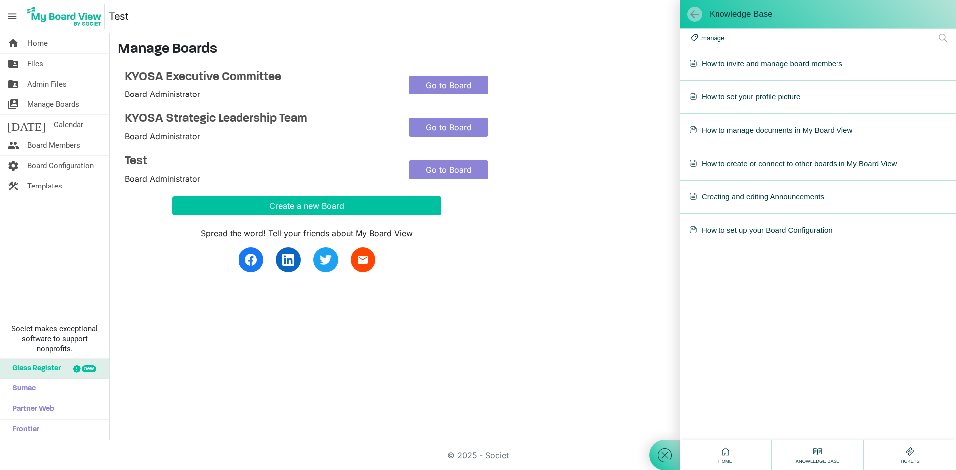
click at [694, 16] on span at bounding box center [694, 14] width 10 height 10
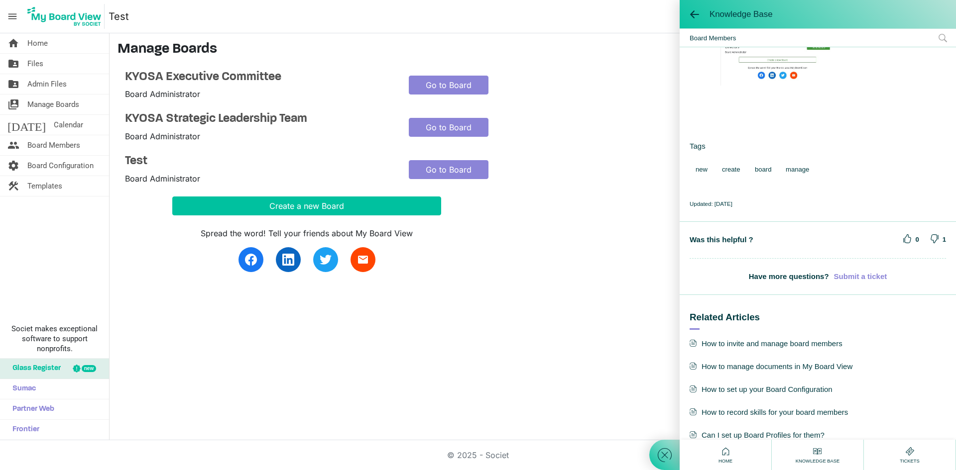
scroll to position [707, 0]
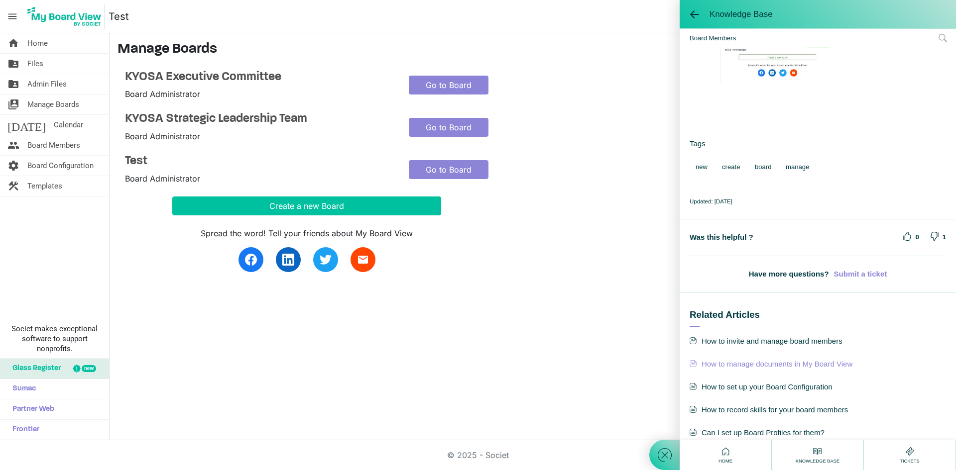
click at [797, 358] on span "How to manage documents in My Board View" at bounding box center [817, 364] width 256 height 13
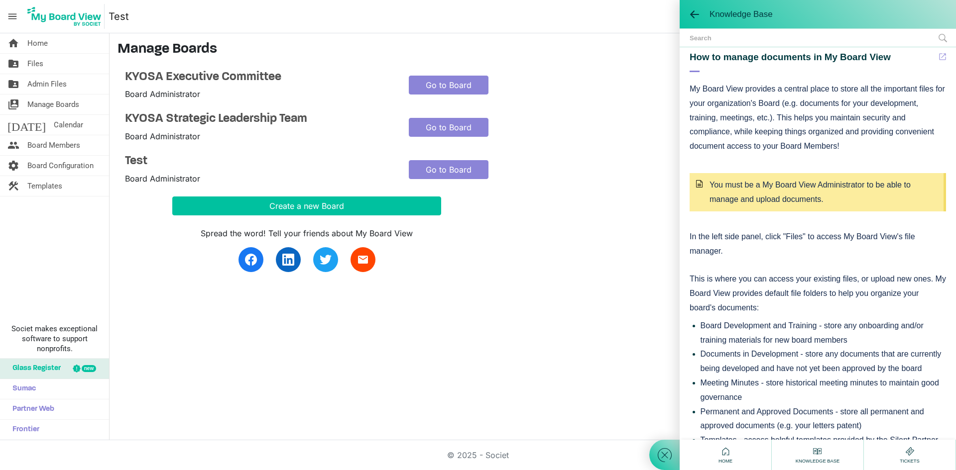
scroll to position [0, 0]
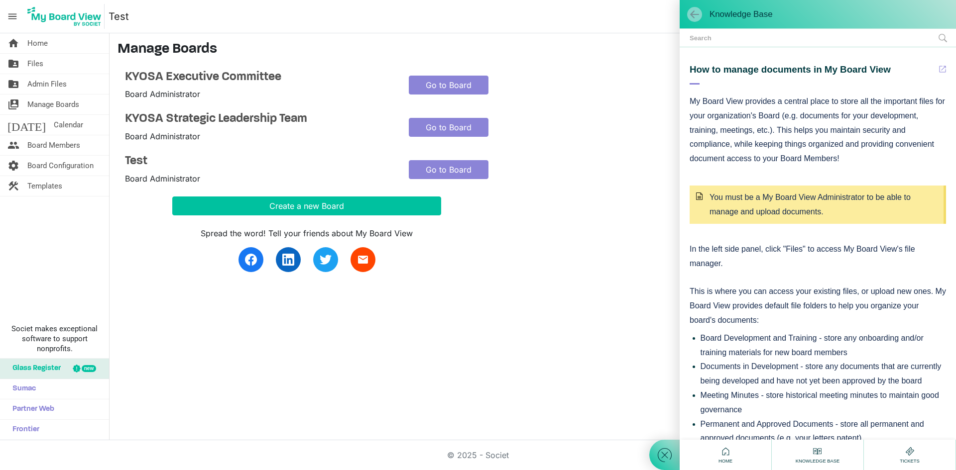
click at [694, 14] on span at bounding box center [694, 14] width 10 height 10
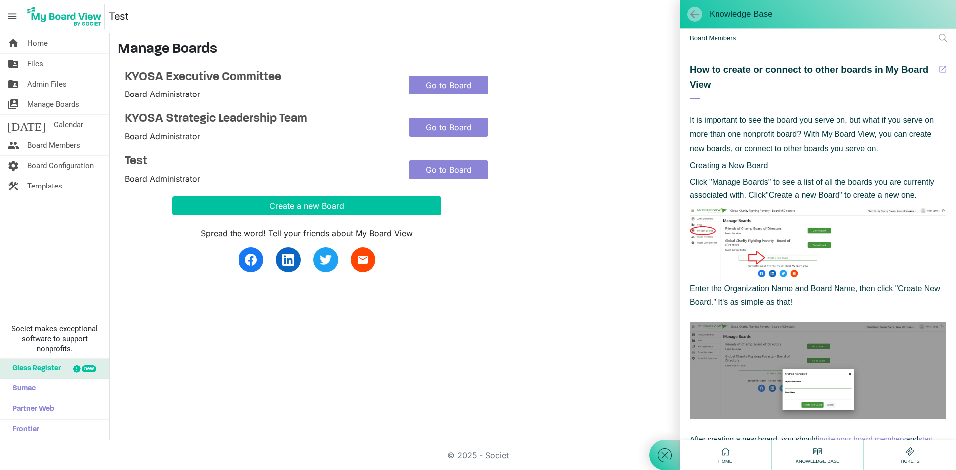
click at [692, 9] on span at bounding box center [694, 14] width 10 height 10
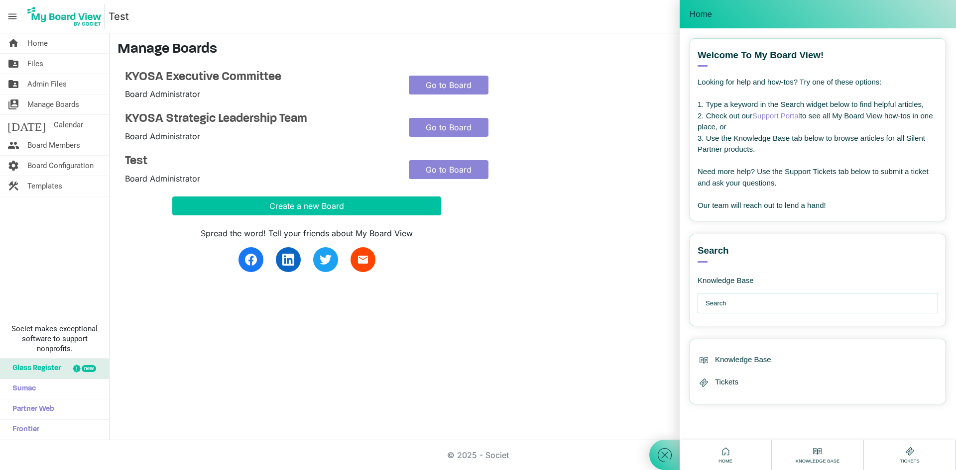
drag, startPoint x: 424, startPoint y: 170, endPoint x: 391, endPoint y: 174, distance: 32.6
click at [391, 174] on div "Test Board Administrator" at bounding box center [259, 169] width 284 height 30
click at [434, 168] on link "Go to Board" at bounding box center [449, 169] width 80 height 19
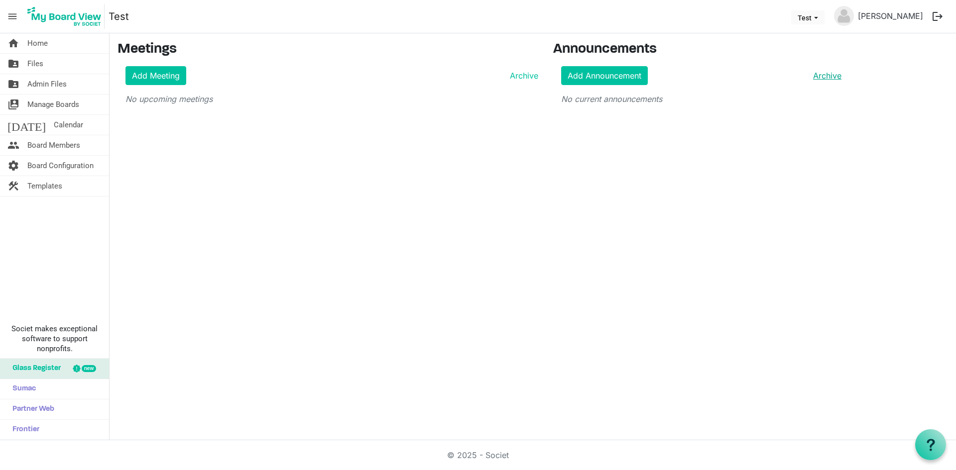
click at [836, 71] on link "Archive" at bounding box center [825, 76] width 32 height 12
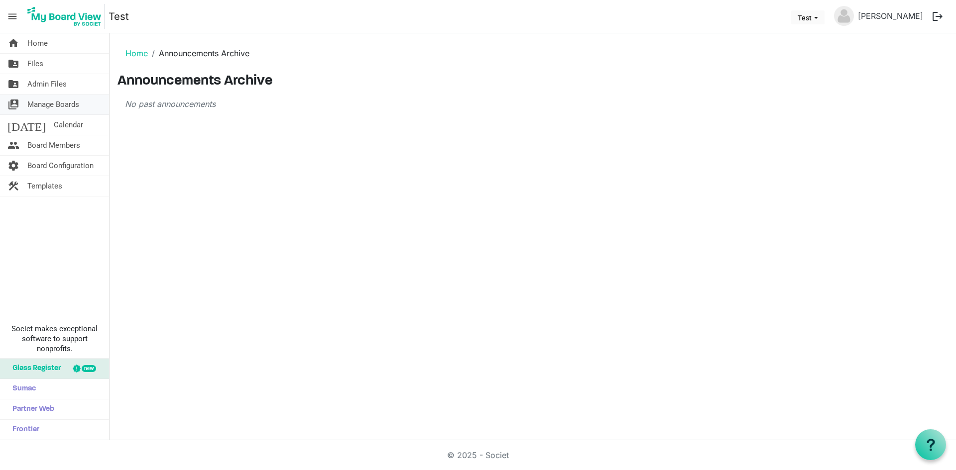
click at [69, 104] on span "Manage Boards" at bounding box center [53, 105] width 52 height 20
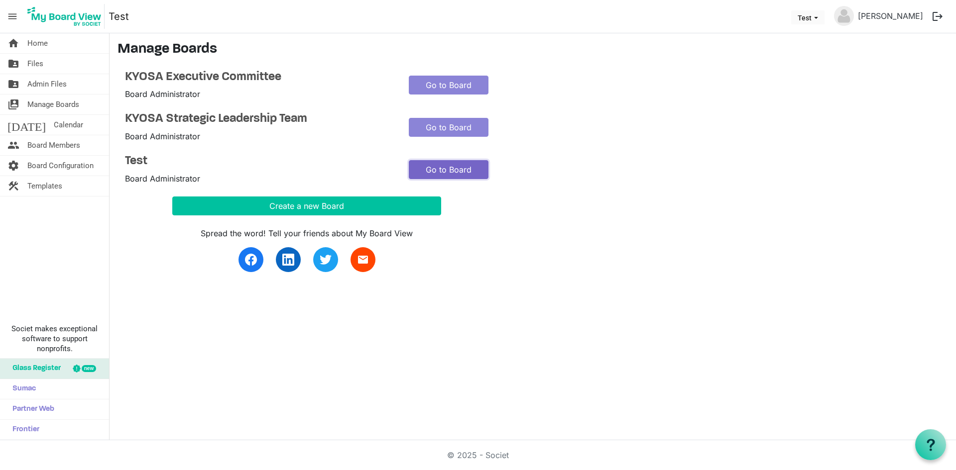
click at [466, 166] on link "Go to Board" at bounding box center [449, 169] width 80 height 19
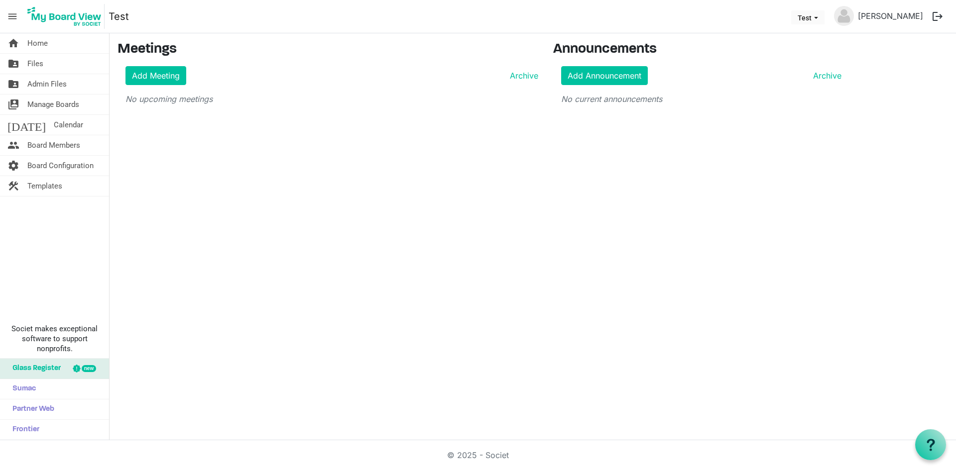
click at [119, 16] on link "Test" at bounding box center [118, 16] width 20 height 20
click at [815, 19] on span "Test dropdownbutton" at bounding box center [815, 18] width 9 height 4
drag, startPoint x: 806, startPoint y: 73, endPoint x: 749, endPoint y: 56, distance: 59.7
click at [749, 56] on h3 "Announcements" at bounding box center [701, 49] width 296 height 17
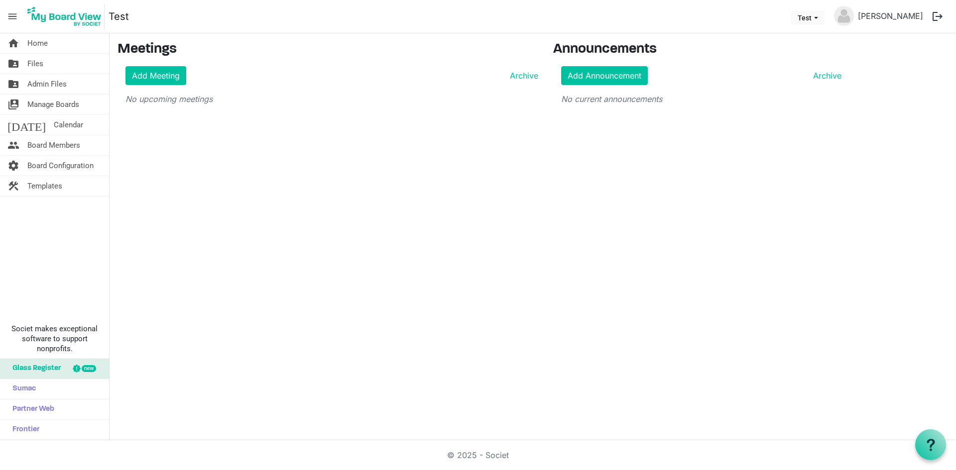
click at [933, 16] on button "logout" at bounding box center [937, 16] width 21 height 21
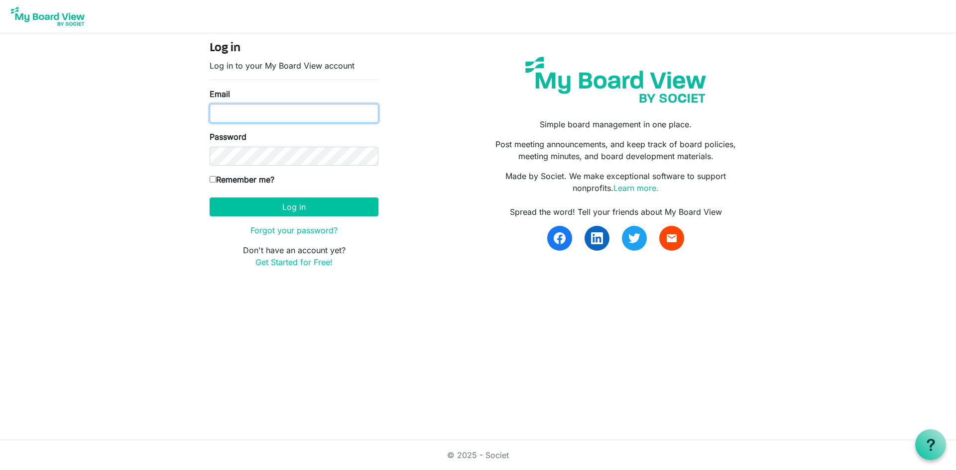
click at [293, 119] on input "Email" at bounding box center [294, 113] width 169 height 19
click at [285, 113] on input "Email" at bounding box center [294, 113] width 169 height 19
type input "sbarker@kyoutofschoolalliance.org"
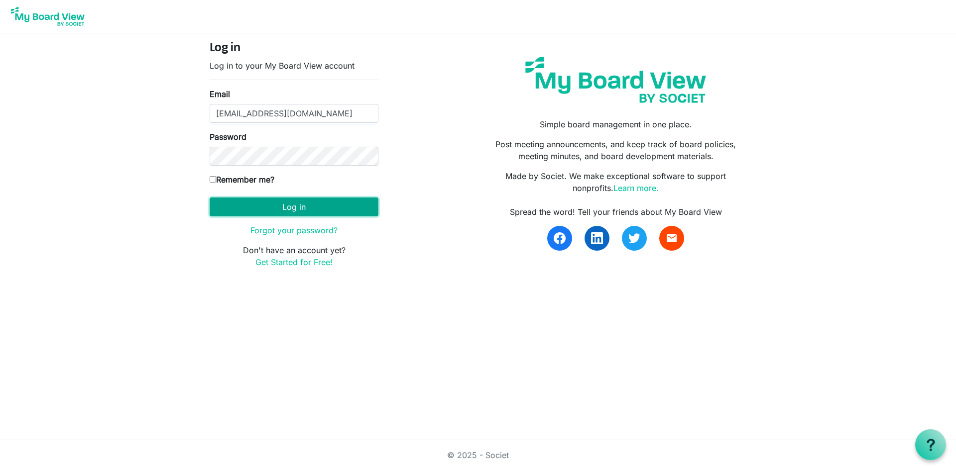
click at [360, 206] on button "Log in" at bounding box center [294, 207] width 169 height 19
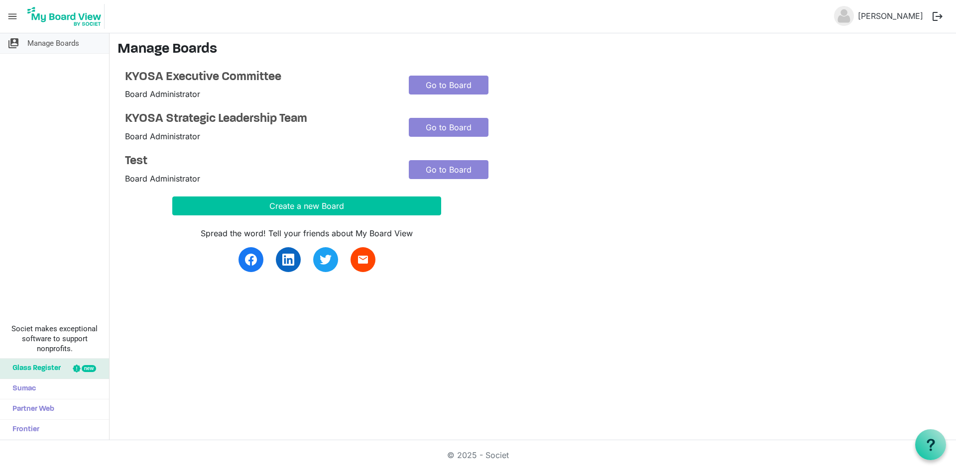
click at [58, 46] on span "Manage Boards" at bounding box center [53, 43] width 52 height 20
click at [32, 46] on span "Manage Boards" at bounding box center [53, 43] width 52 height 20
click at [13, 17] on span "menu" at bounding box center [12, 16] width 19 height 19
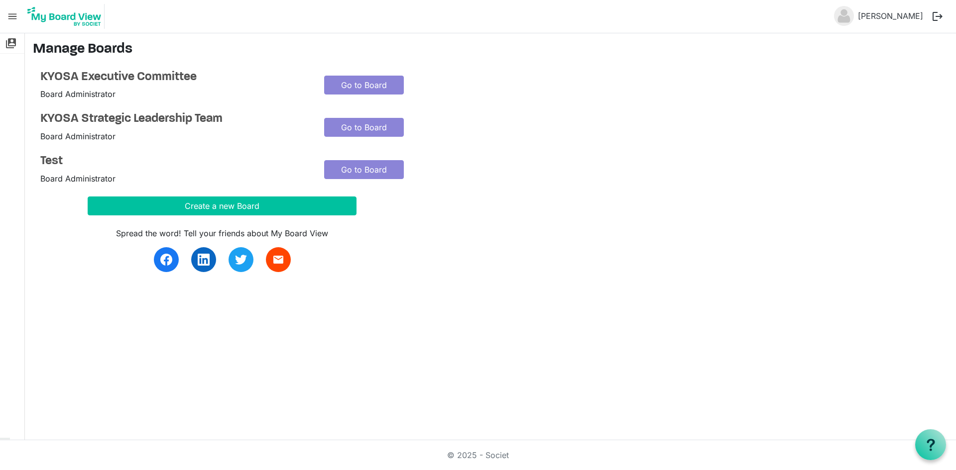
click at [13, 17] on span "menu" at bounding box center [12, 16] width 19 height 19
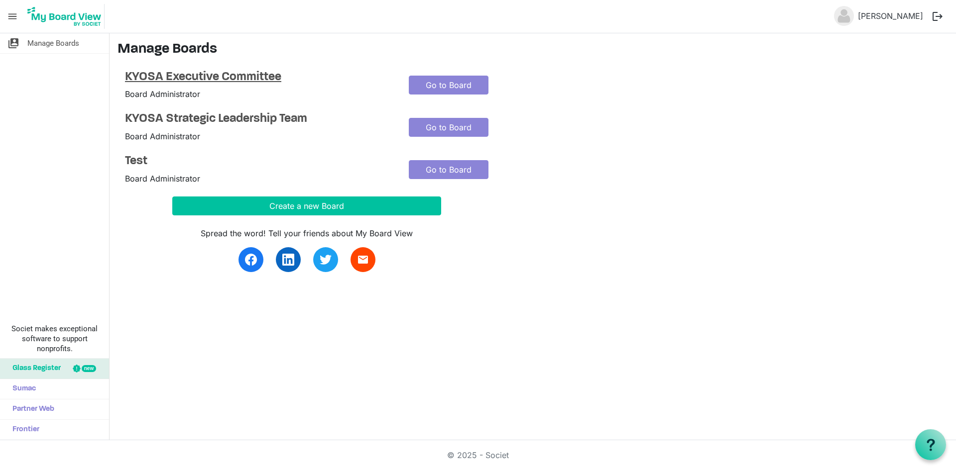
click at [257, 76] on h4 "KYOSA Executive Committee" at bounding box center [259, 77] width 269 height 14
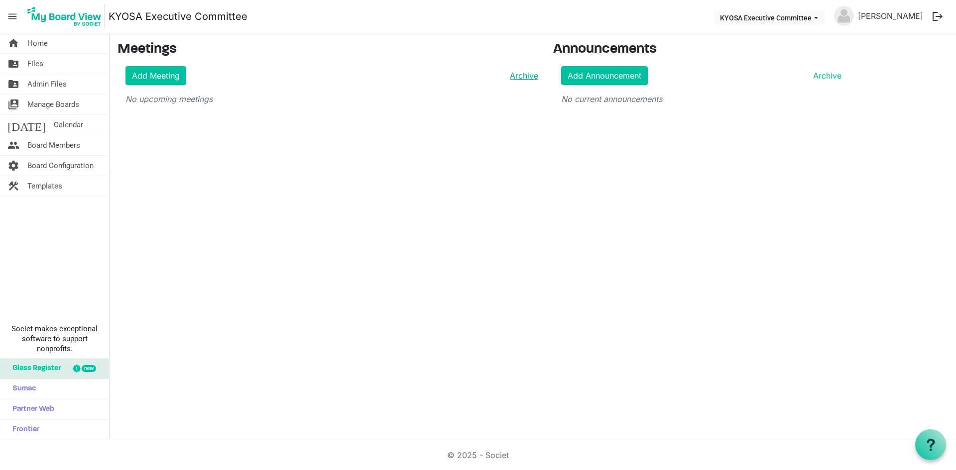
click at [522, 79] on link "Archive" at bounding box center [522, 76] width 32 height 12
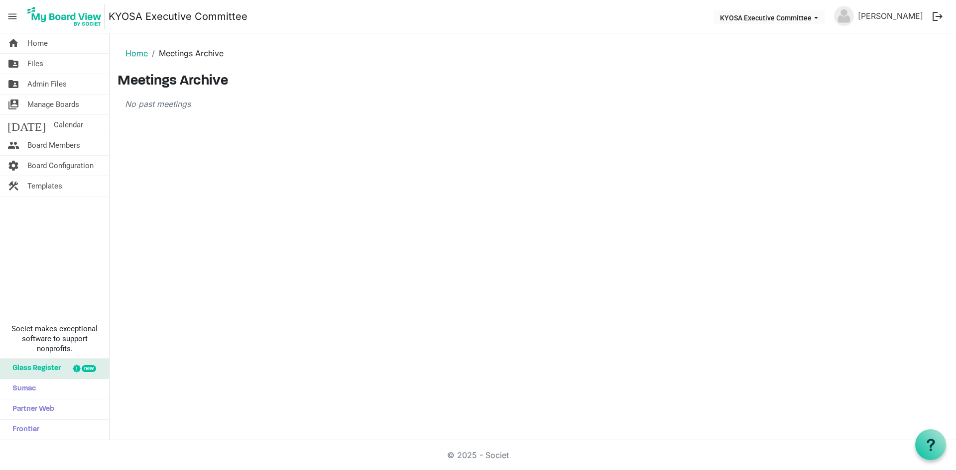
click at [144, 52] on link "Home" at bounding box center [136, 53] width 22 height 10
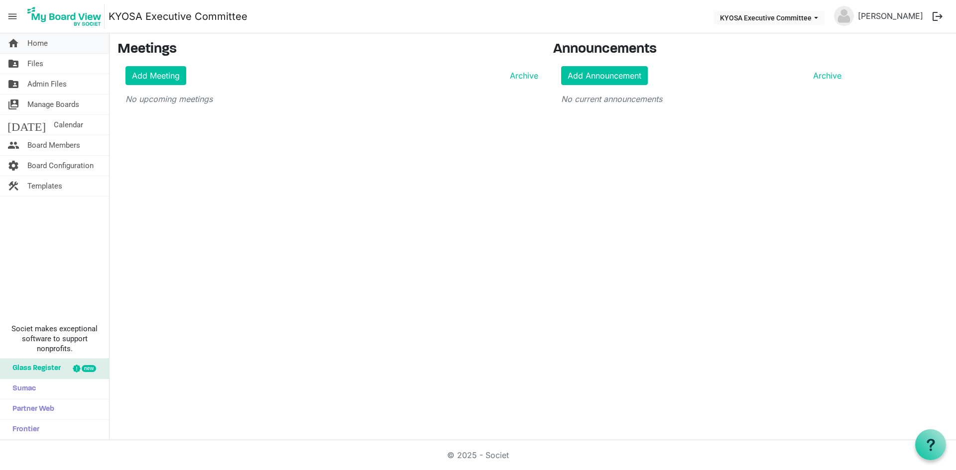
click at [35, 45] on span "Home" at bounding box center [37, 43] width 20 height 20
click at [809, 16] on button "KYOSA Executive Committee" at bounding box center [768, 17] width 111 height 14
click at [929, 442] on icon at bounding box center [930, 445] width 12 height 12
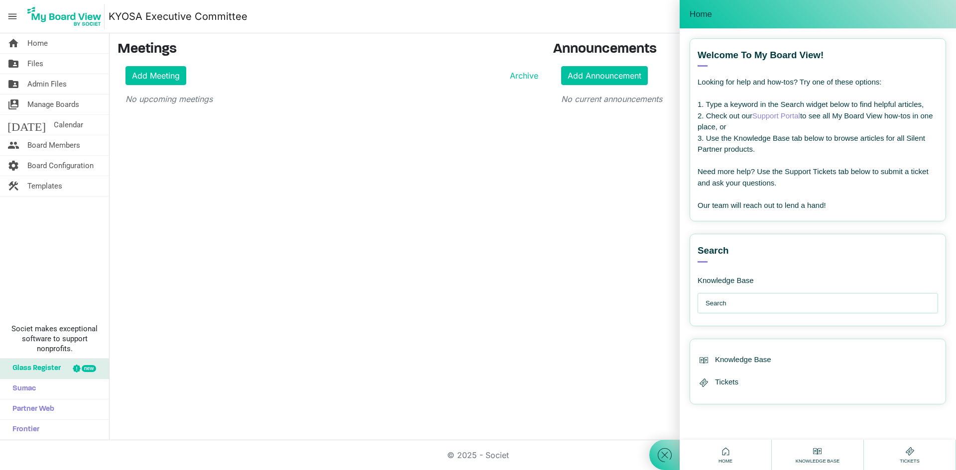
click at [918, 446] on div "Tickets" at bounding box center [909, 454] width 25 height 19
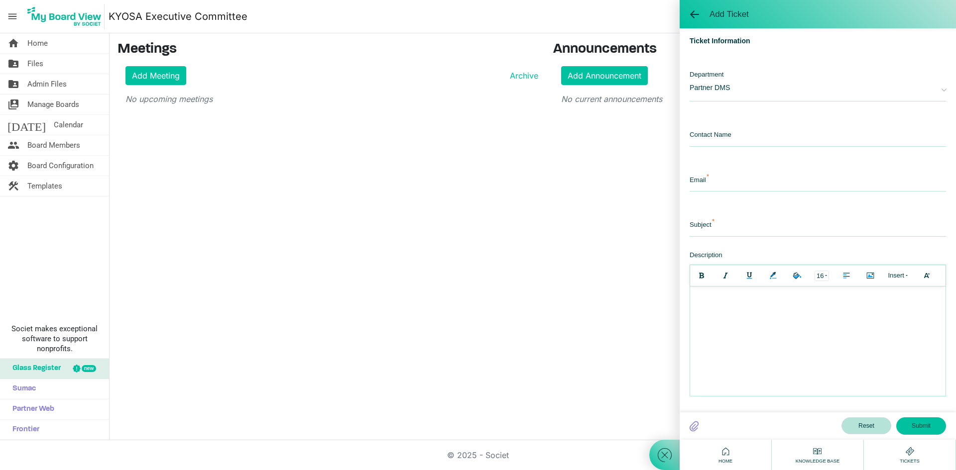
click at [735, 461] on div "Home" at bounding box center [725, 455] width 92 height 30
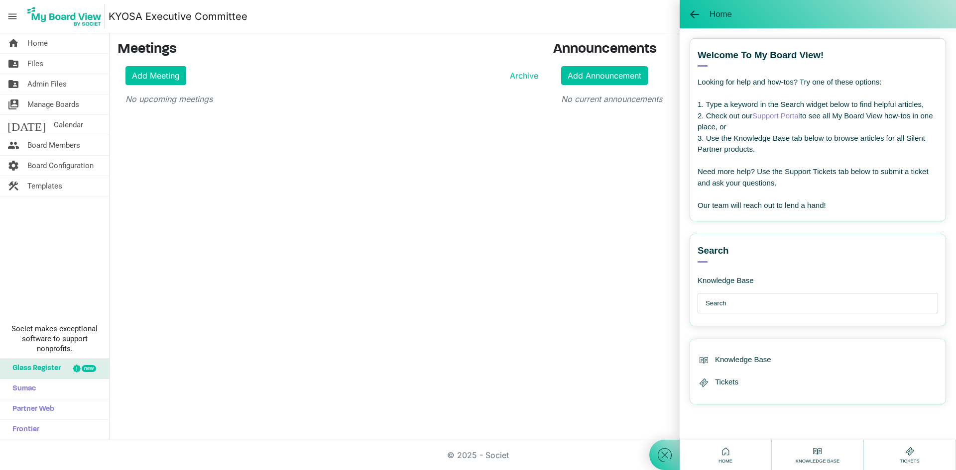
click at [760, 312] on input "text" at bounding box center [819, 304] width 229 height 20
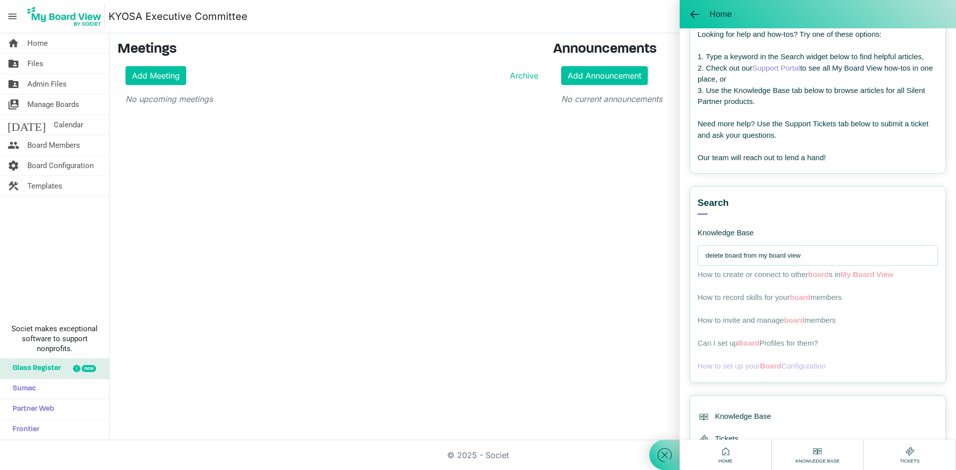
scroll to position [92, 0]
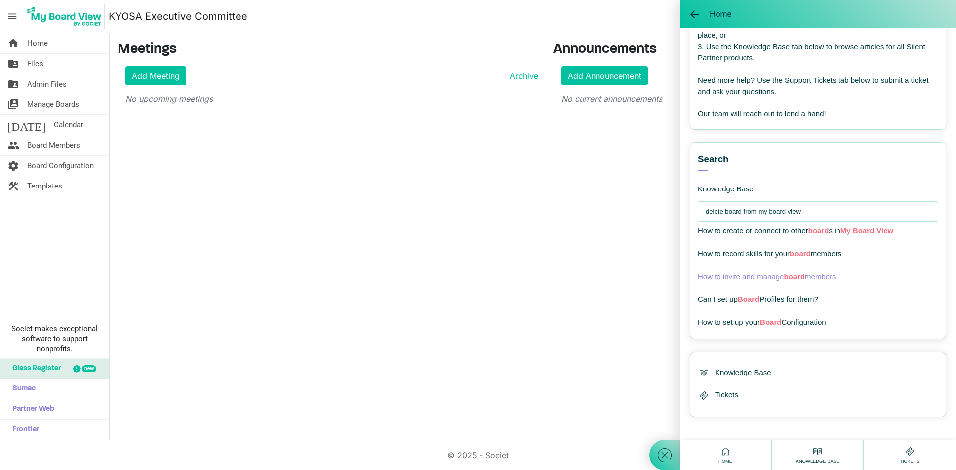
type input "delete board from my board view"
click at [774, 276] on span "How to invite and manage board members" at bounding box center [766, 276] width 138 height 8
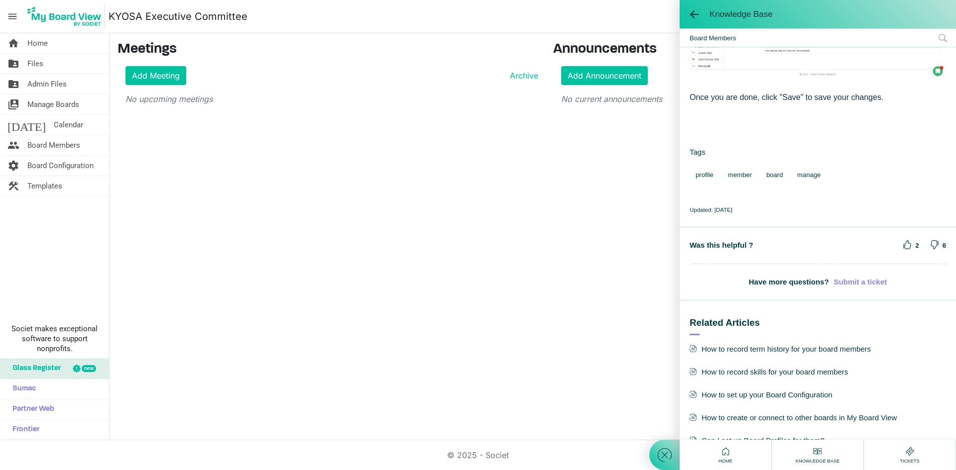
scroll to position [898, 0]
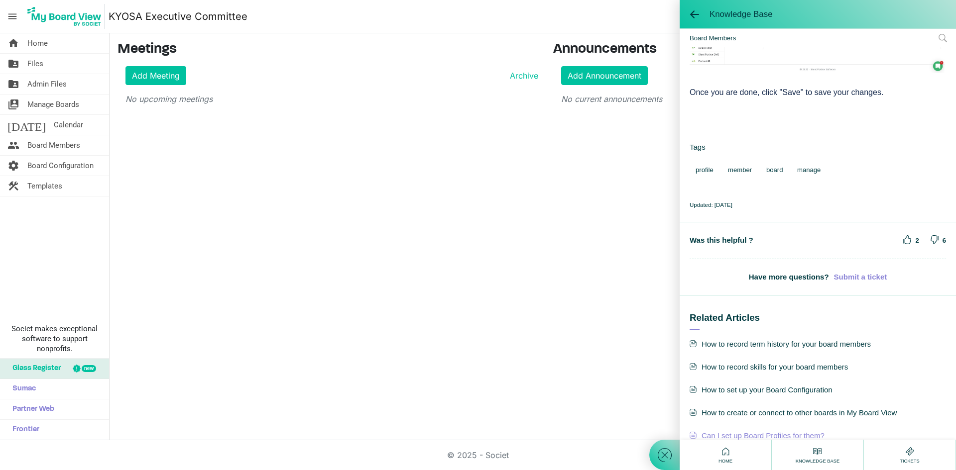
click at [784, 430] on span "Can I set up Board Profiles for them?" at bounding box center [817, 436] width 256 height 13
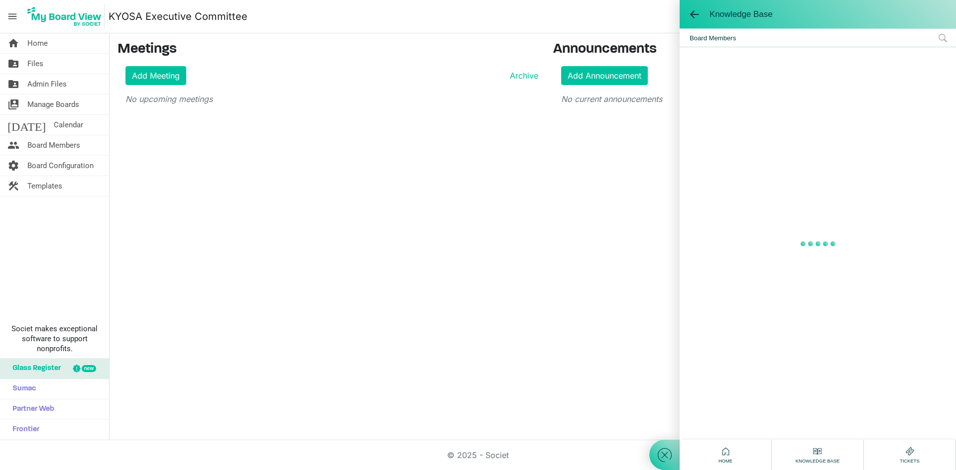
scroll to position [0, 0]
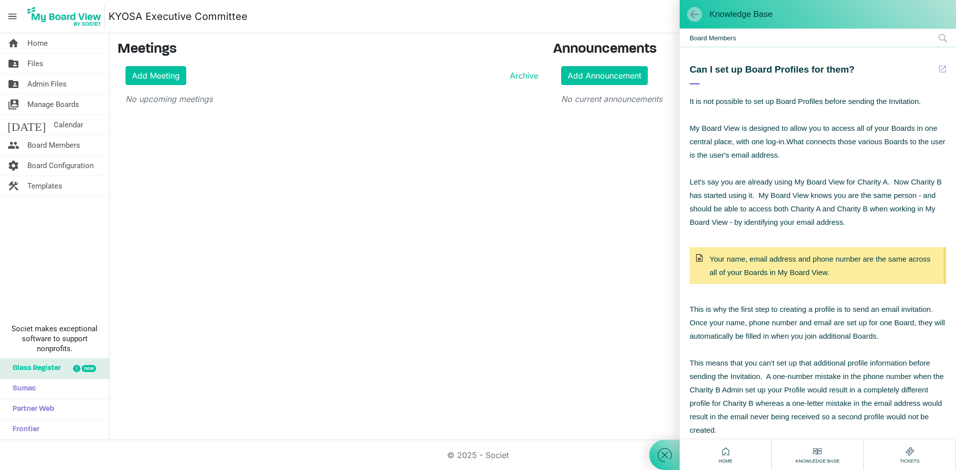
click at [693, 17] on span at bounding box center [694, 14] width 10 height 10
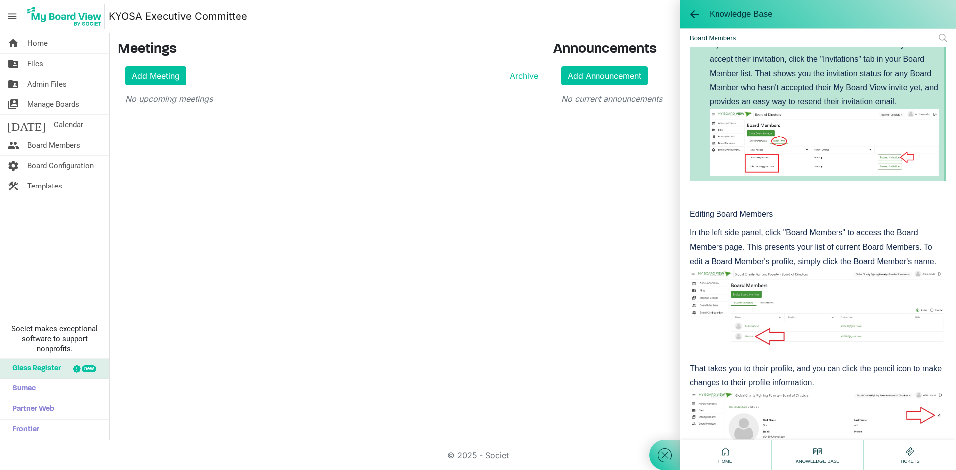
scroll to position [450, 0]
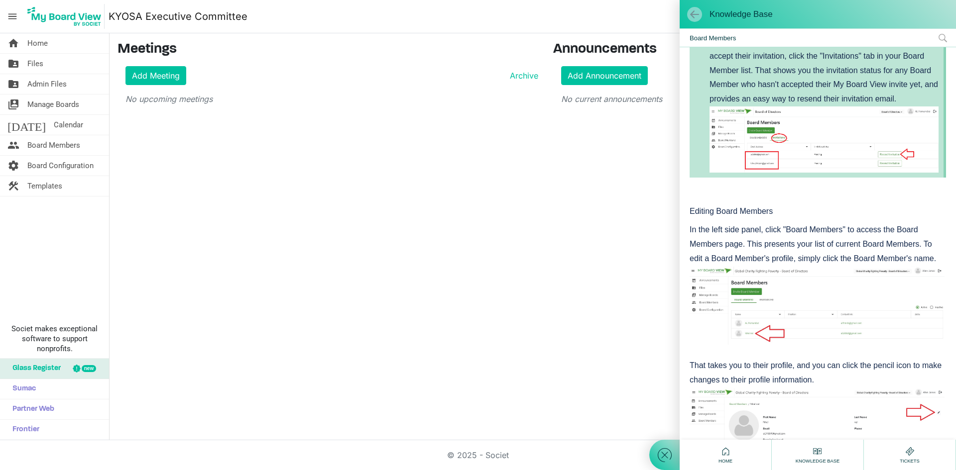
click at [695, 10] on span at bounding box center [694, 14] width 10 height 10
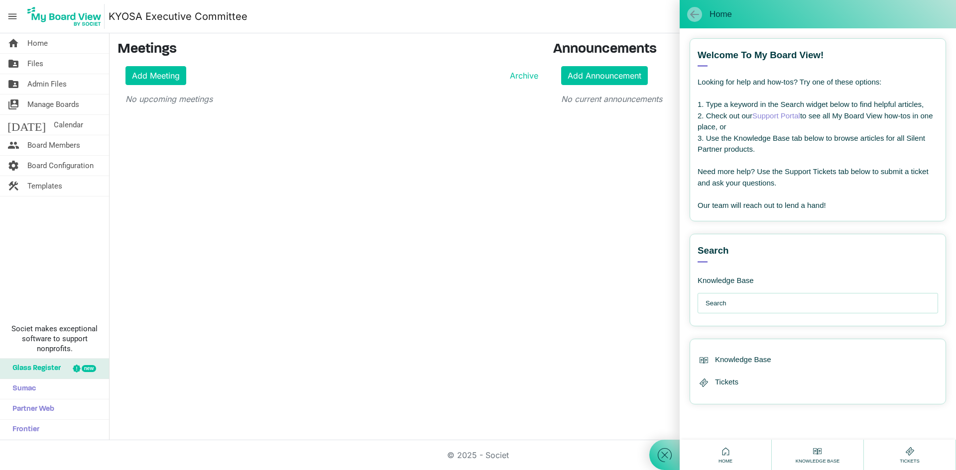
click at [696, 17] on span at bounding box center [694, 14] width 10 height 10
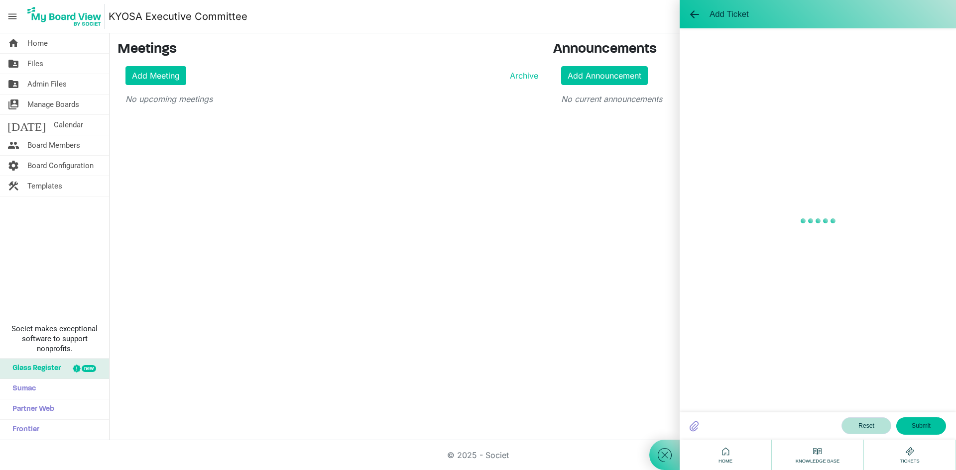
scroll to position [0, 0]
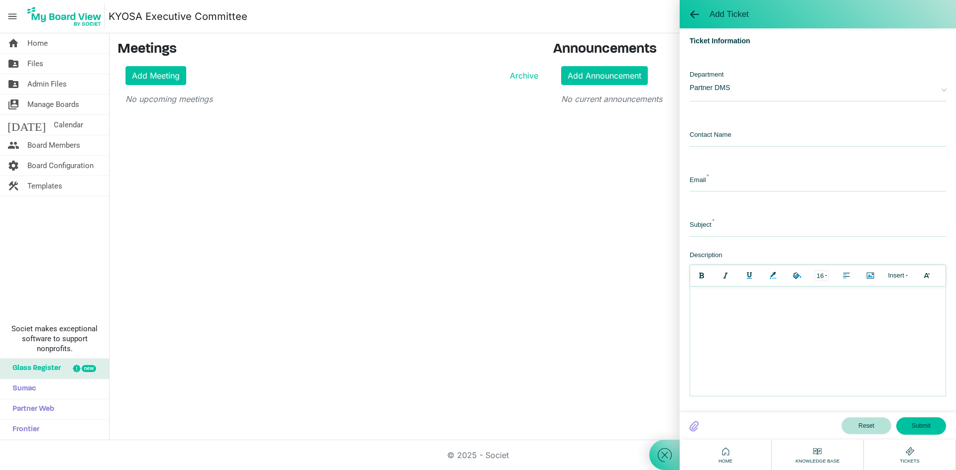
click at [538, 127] on div "home Home folder_shared Files folder_shared Admin Files switch_account Manage B…" at bounding box center [478, 236] width 956 height 407
click at [695, 15] on span at bounding box center [694, 14] width 10 height 10
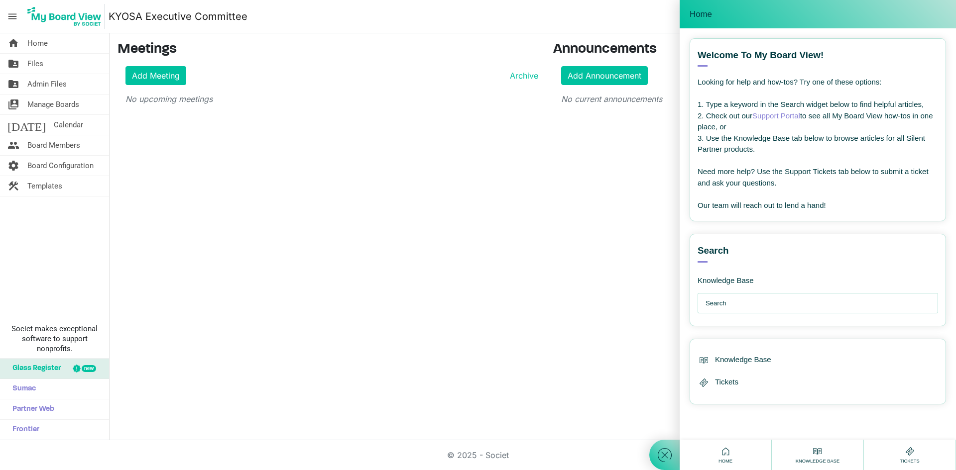
click at [524, 196] on div "home Home folder_shared Files folder_shared Admin Files switch_account Manage B…" at bounding box center [478, 236] width 956 height 407
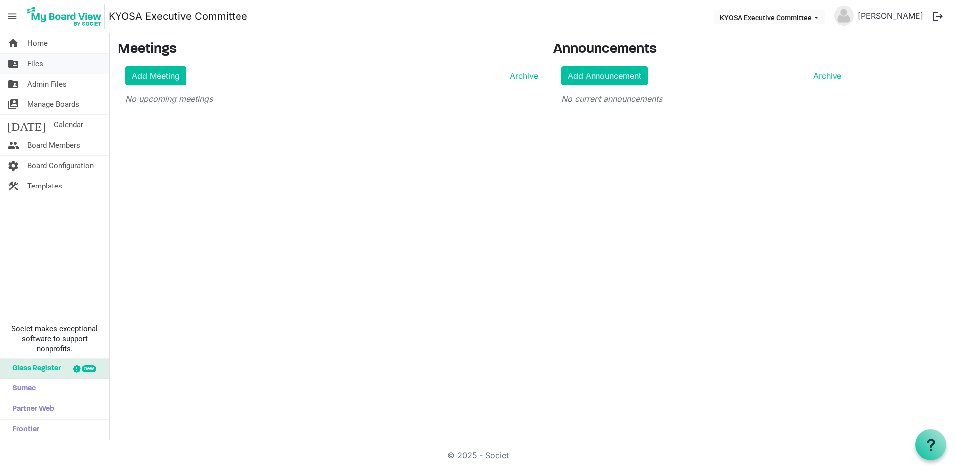
click at [41, 61] on span "Files" at bounding box center [35, 64] width 16 height 20
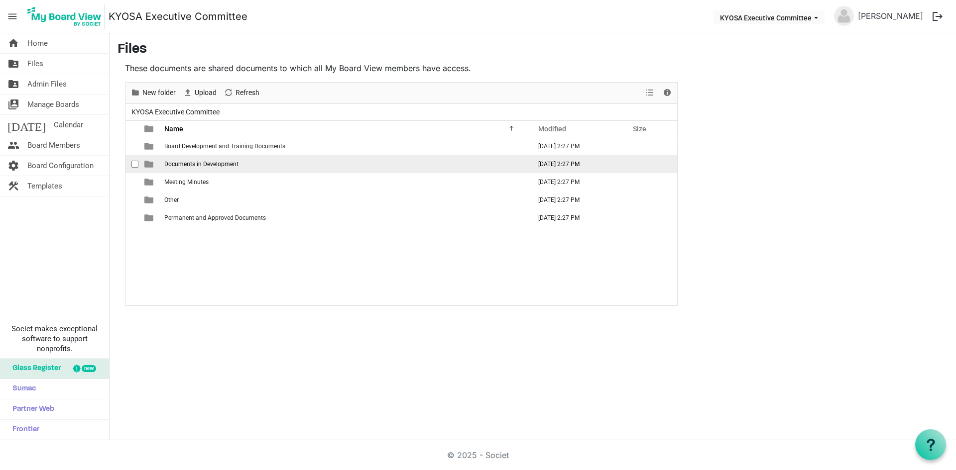
click at [218, 164] on span "Documents in Development" at bounding box center [201, 164] width 74 height 7
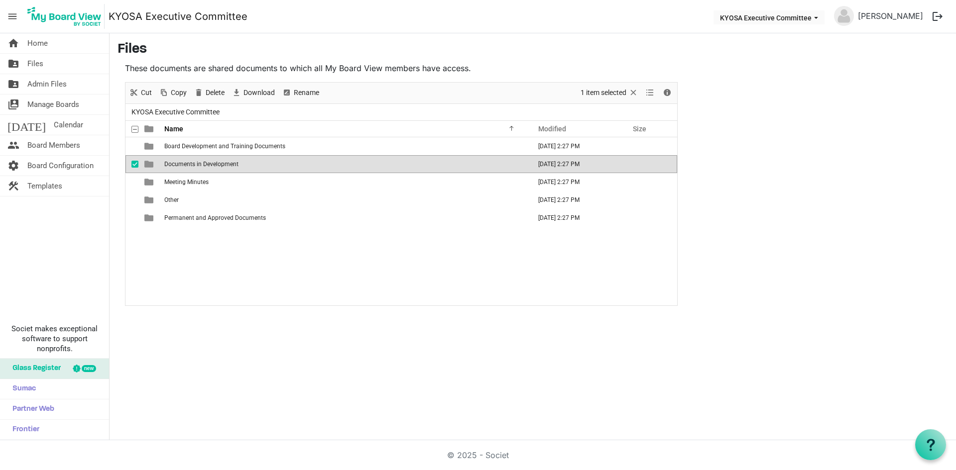
click at [218, 164] on span "Documents in Development" at bounding box center [201, 164] width 74 height 7
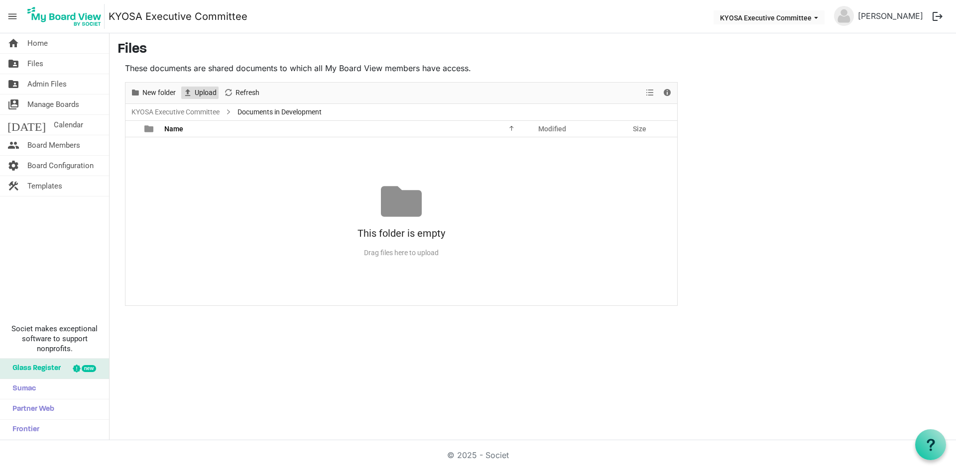
click at [199, 96] on span "Upload" at bounding box center [206, 93] width 24 height 12
click at [649, 94] on span "View dropdownbutton" at bounding box center [650, 93] width 12 height 12
click at [928, 450] on icon at bounding box center [930, 445] width 12 height 12
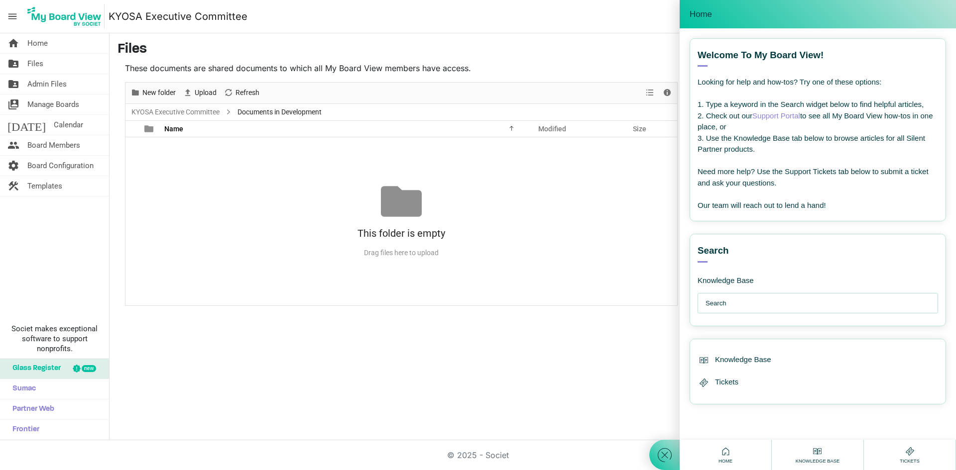
click at [759, 303] on input "text" at bounding box center [819, 304] width 229 height 20
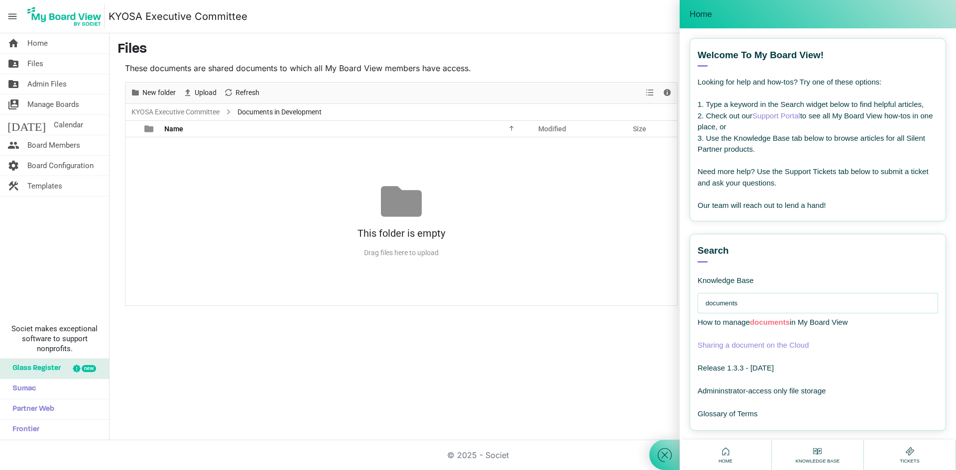
type input "documents"
click at [758, 344] on span "Sharing a document on the Cloud" at bounding box center [752, 345] width 111 height 8
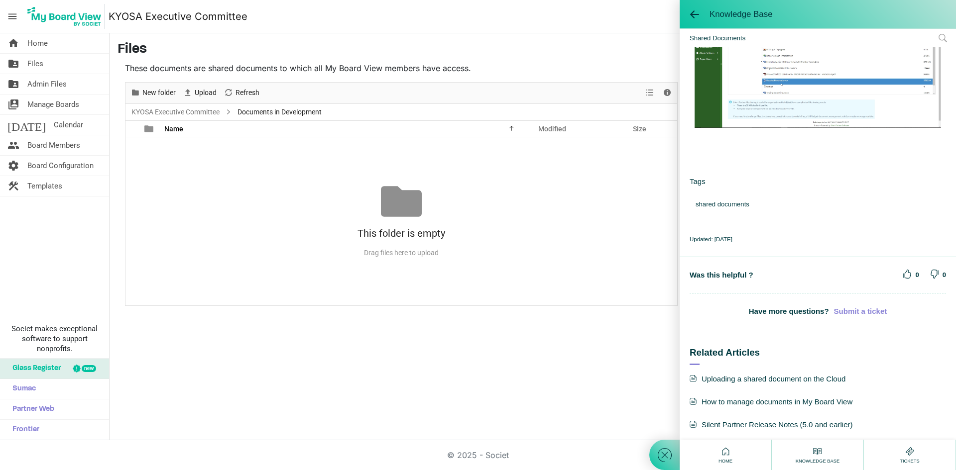
scroll to position [1232, 0]
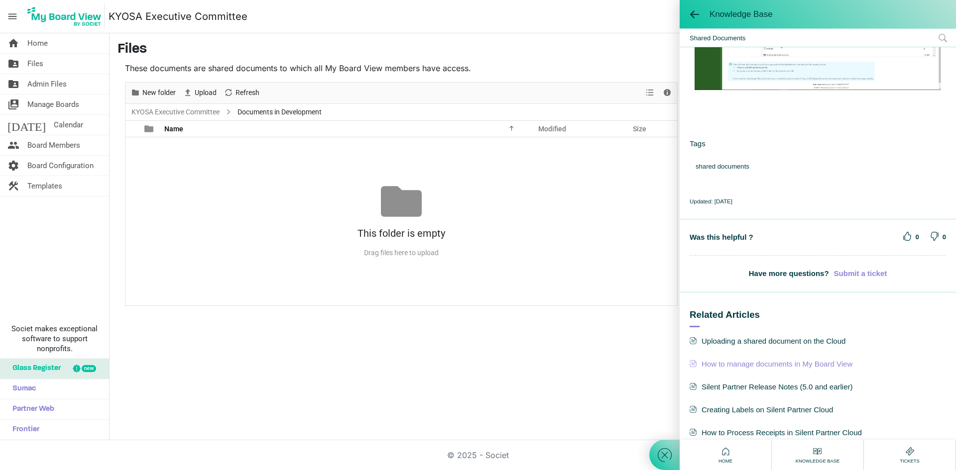
click at [794, 358] on span "How to manage documents in My Board View" at bounding box center [817, 364] width 256 height 13
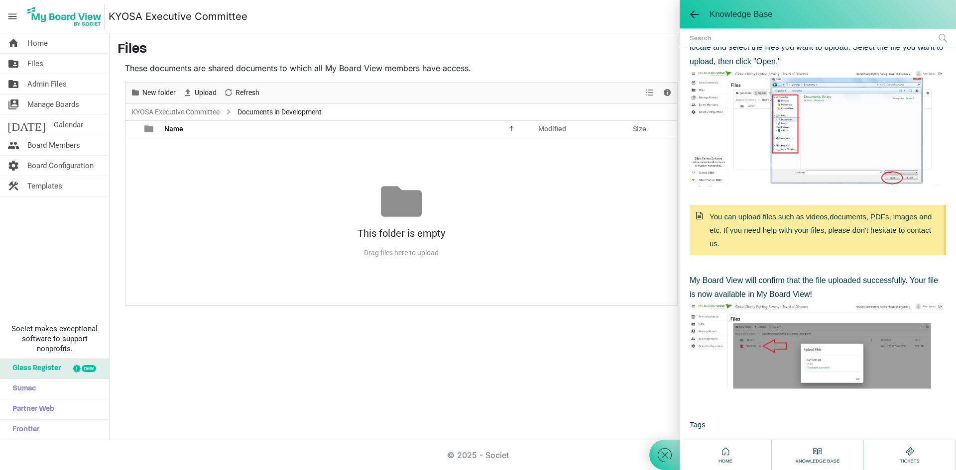
scroll to position [1040, 0]
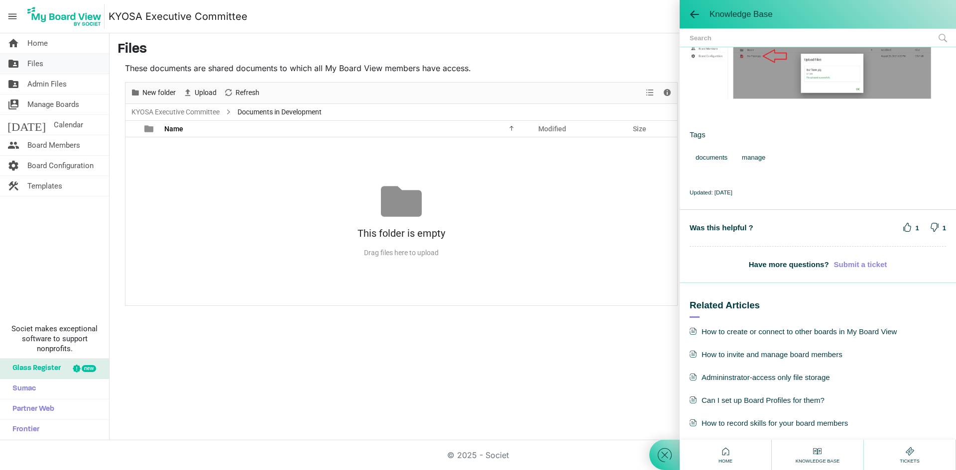
click at [44, 63] on link "folder_shared Files" at bounding box center [54, 64] width 109 height 20
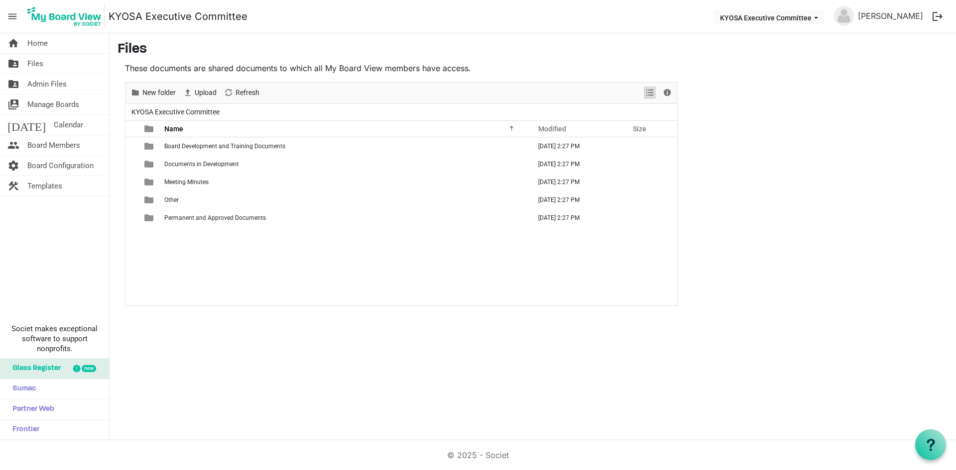
click at [653, 89] on span "View dropdownbutton" at bounding box center [650, 93] width 12 height 12
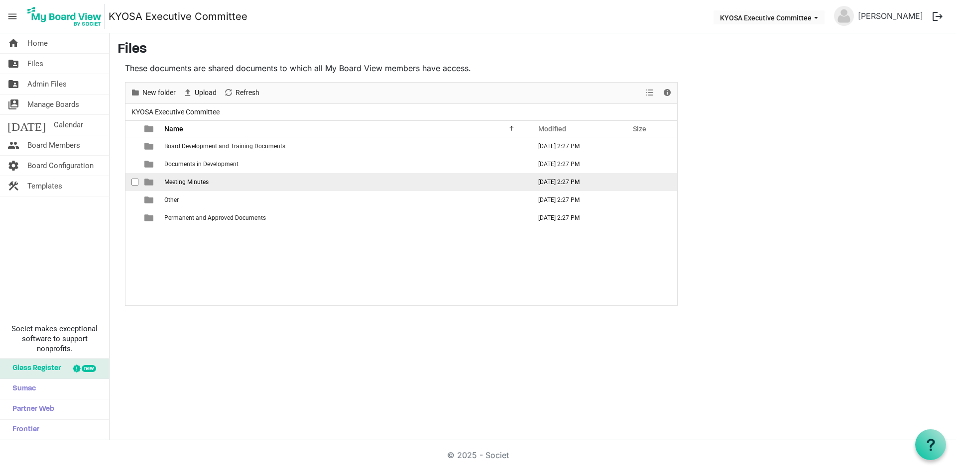
click at [195, 180] on span "Meeting Minutes" at bounding box center [186, 182] width 44 height 7
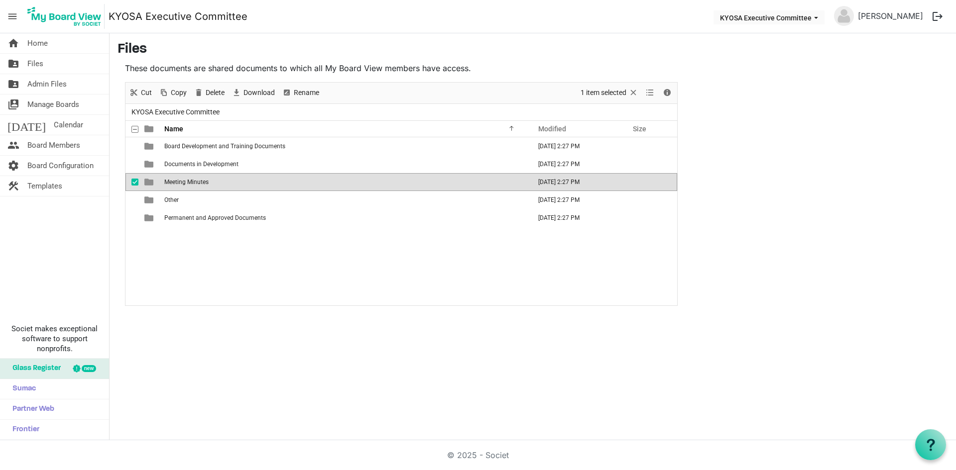
click at [195, 180] on span "Meeting Minutes" at bounding box center [186, 182] width 44 height 7
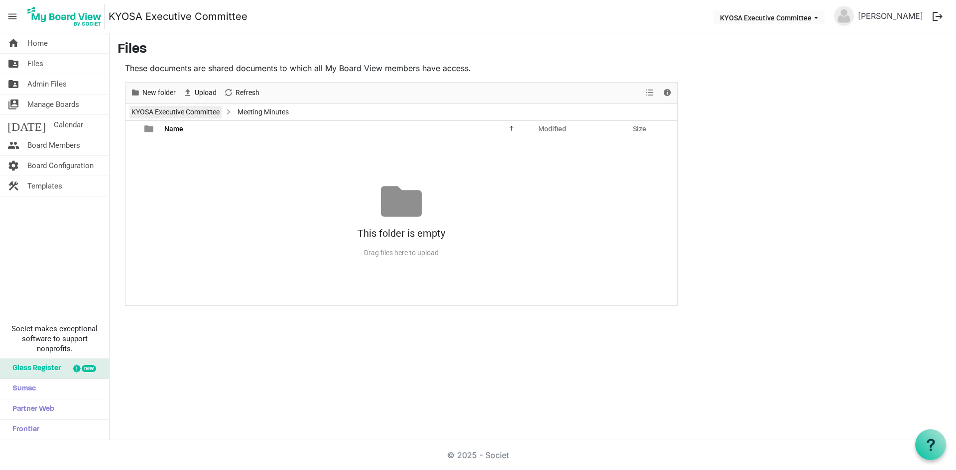
click at [200, 114] on link "KYOSA Executive Committee" at bounding box center [175, 112] width 92 height 12
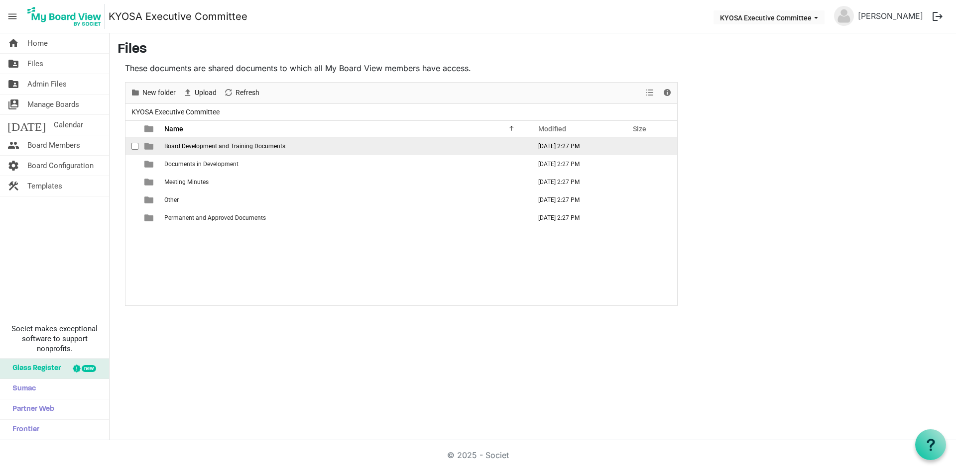
click at [195, 144] on span "Board Development and Training Documents" at bounding box center [224, 146] width 121 height 7
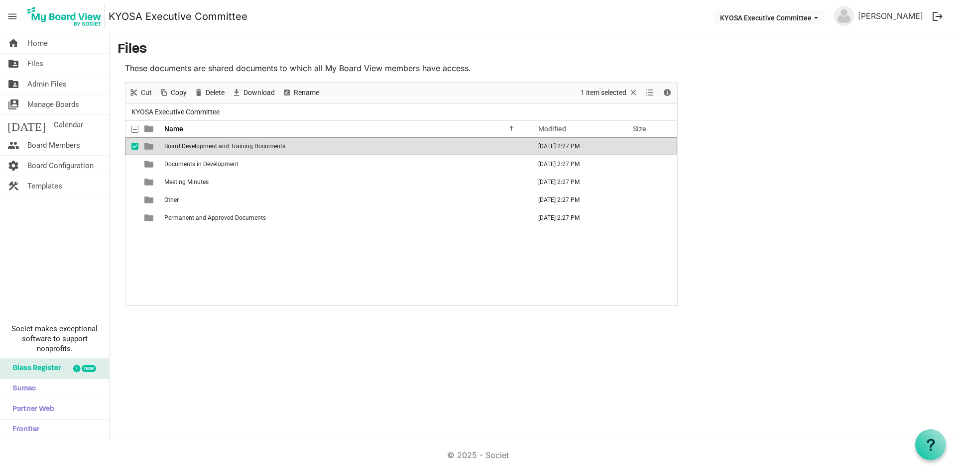
click at [195, 144] on span "Board Development and Training Documents" at bounding box center [224, 146] width 121 height 7
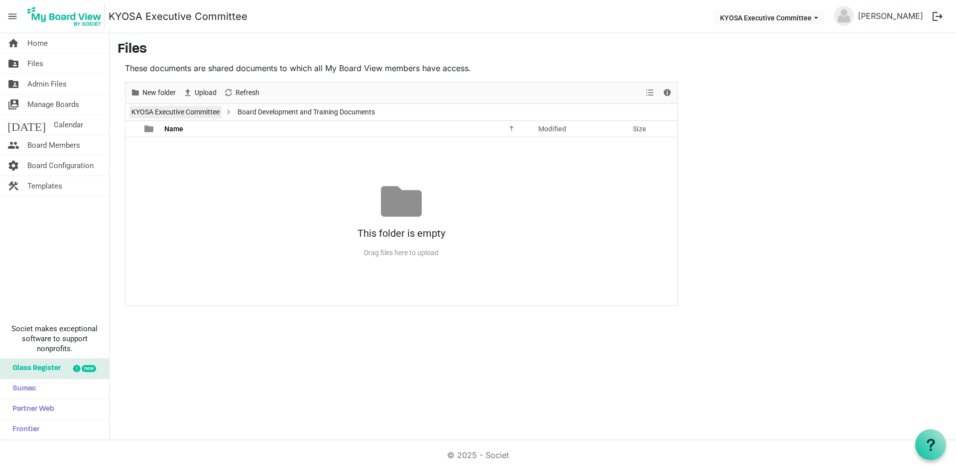
click at [175, 114] on link "KYOSA Executive Committee" at bounding box center [175, 112] width 92 height 12
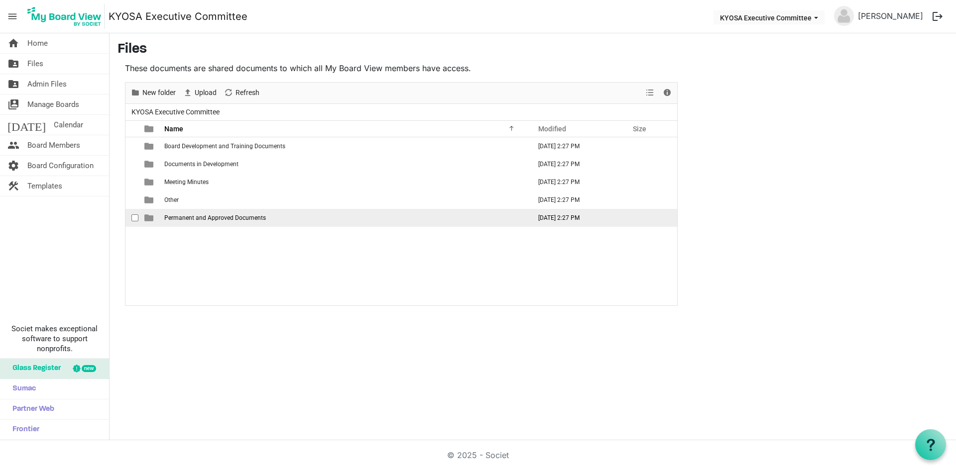
click at [180, 210] on td "Permanent and Approved Documents" at bounding box center [344, 218] width 366 height 18
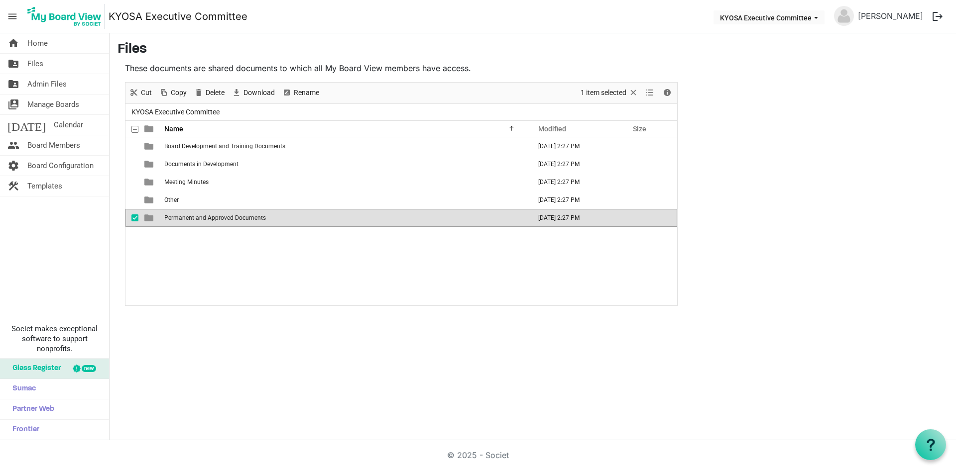
click at [180, 210] on td "Permanent and Approved Documents" at bounding box center [344, 218] width 366 height 18
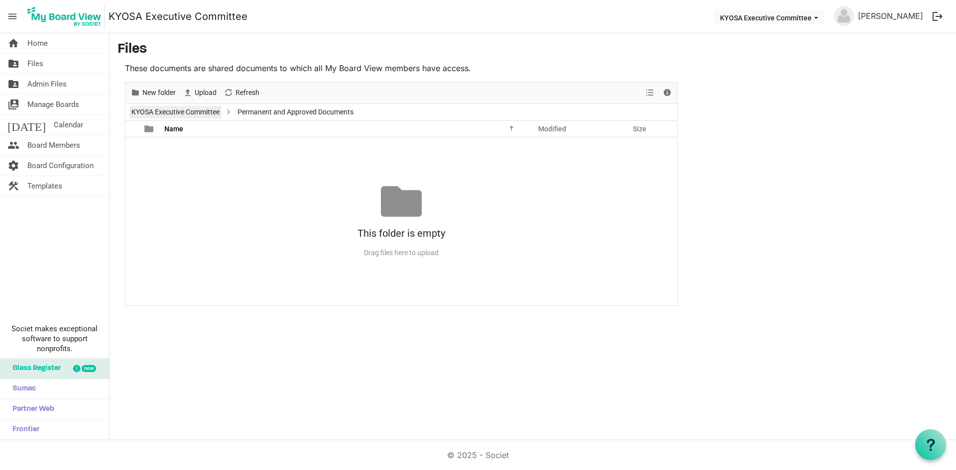
click at [194, 106] on link "KYOSA Executive Committee" at bounding box center [175, 112] width 92 height 12
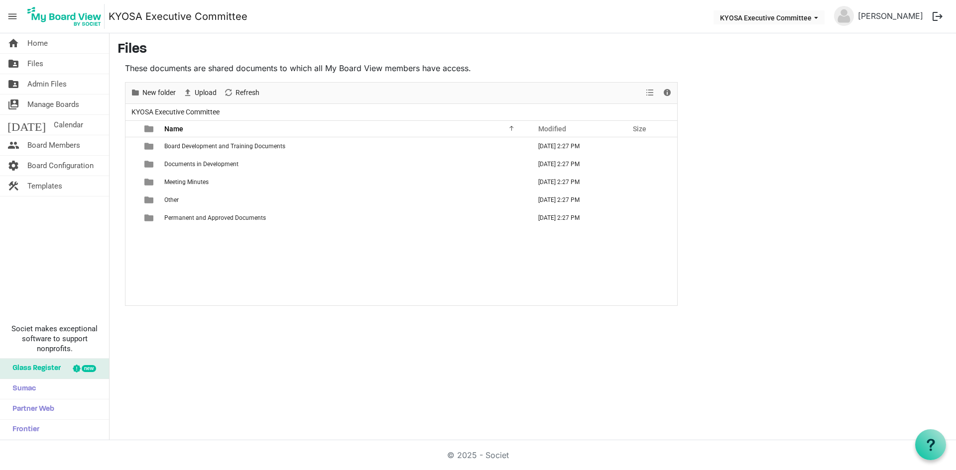
click at [192, 109] on span "KYOSA Executive Committee" at bounding box center [175, 112] width 92 height 12
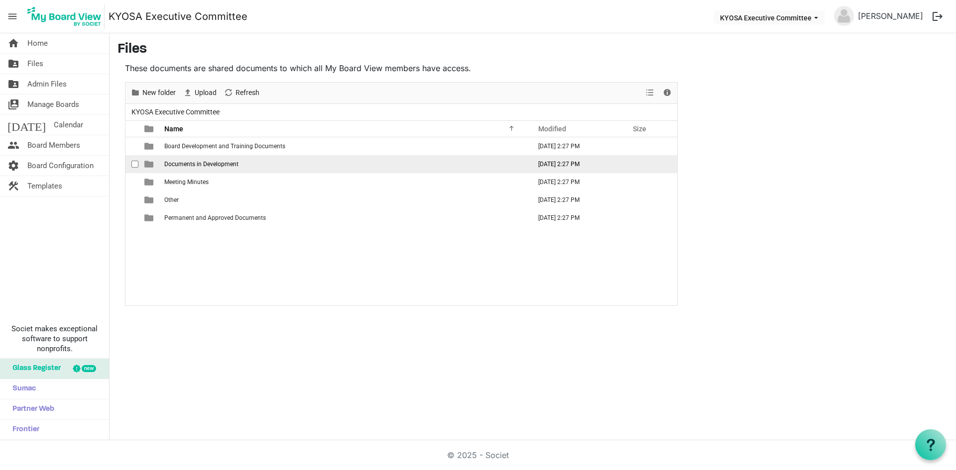
click at [166, 159] on td "Documents in Development" at bounding box center [344, 164] width 366 height 18
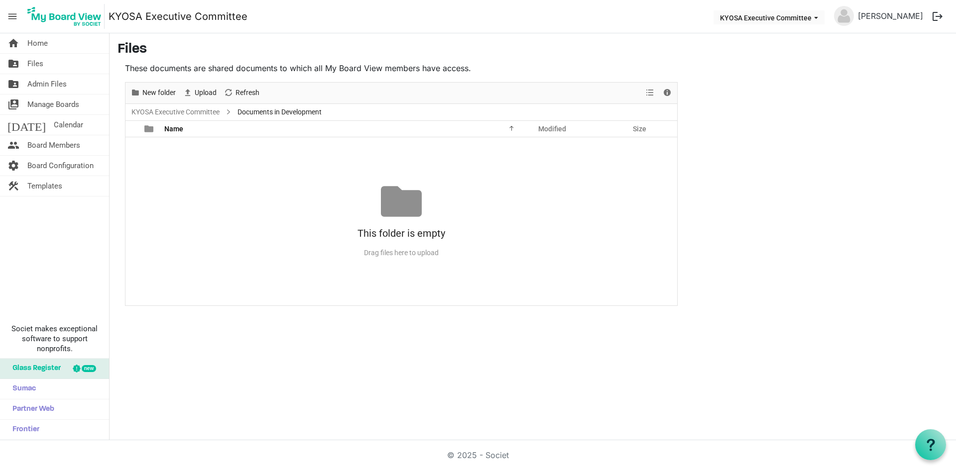
click at [166, 159] on div "No records to display This folder is empty Drag files here to upload" at bounding box center [400, 221] width 551 height 168
click at [415, 207] on div at bounding box center [401, 201] width 41 height 41
click at [414, 204] on div at bounding box center [401, 201] width 41 height 41
click at [199, 90] on span "Upload" at bounding box center [206, 93] width 24 height 12
